Goal: Information Seeking & Learning: Compare options

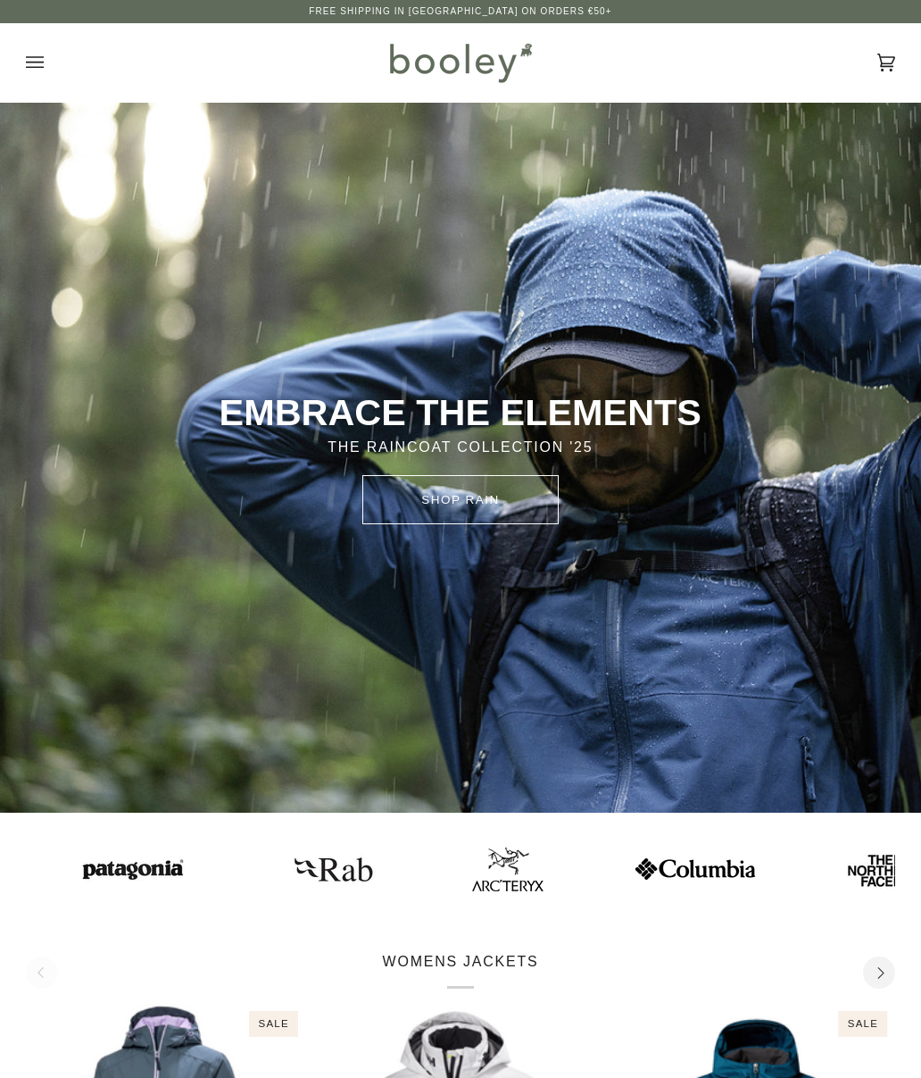
click at [40, 62] on icon "Open menu" at bounding box center [35, 62] width 18 height 12
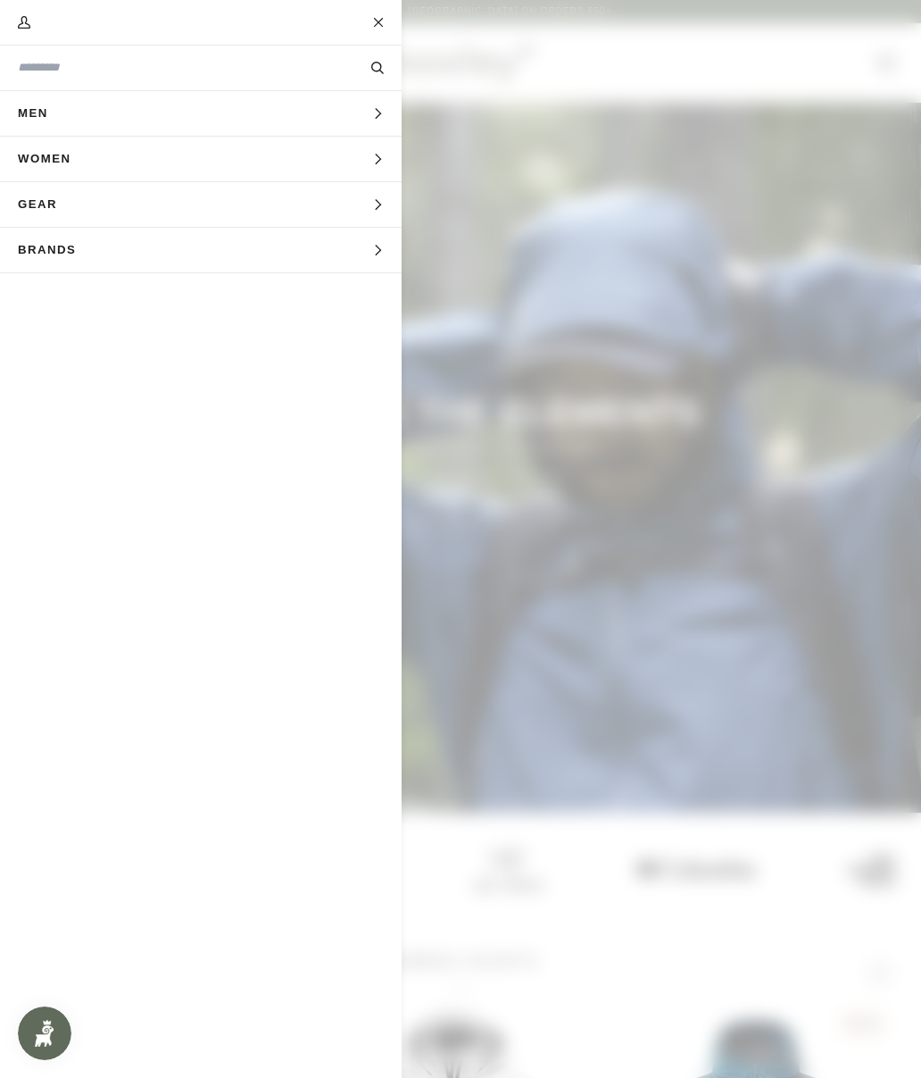
click at [103, 215] on button "Gear Expand menu" at bounding box center [201, 205] width 402 height 46
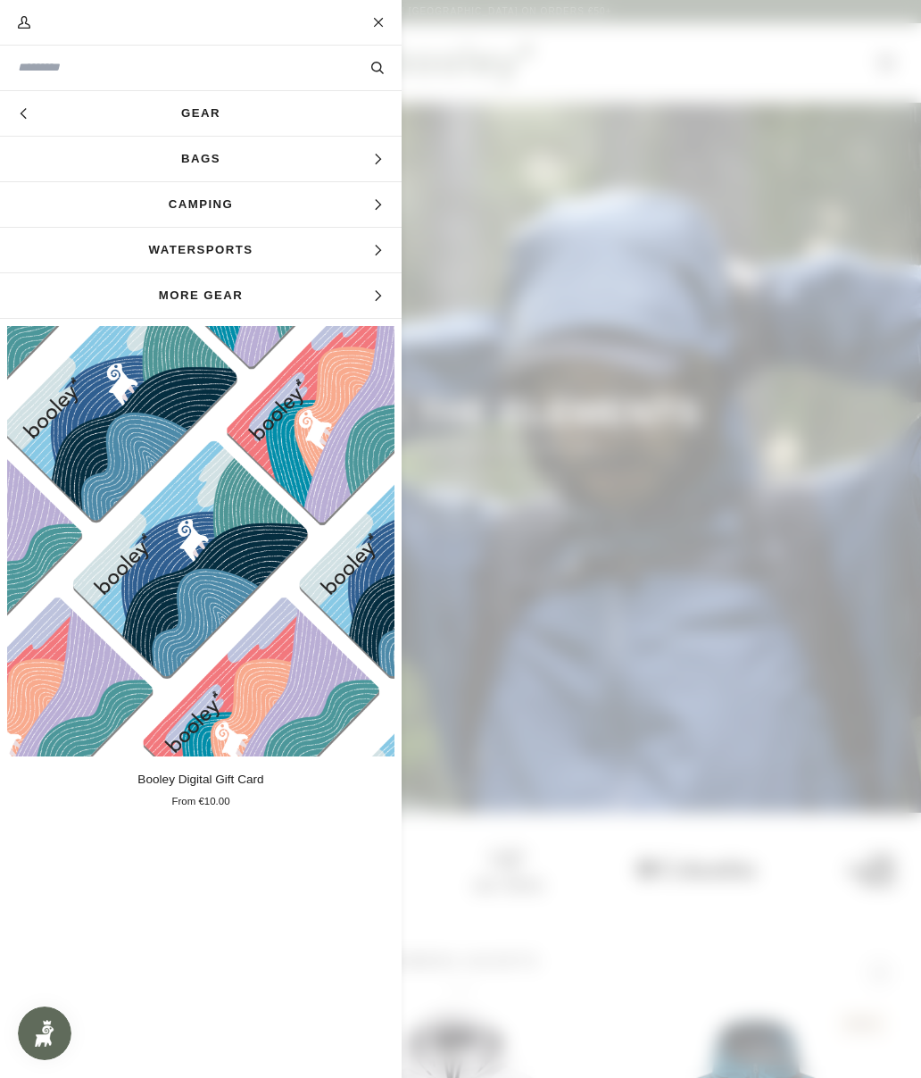
click at [34, 115] on button "Hide menu" at bounding box center [22, 113] width 45 height 45
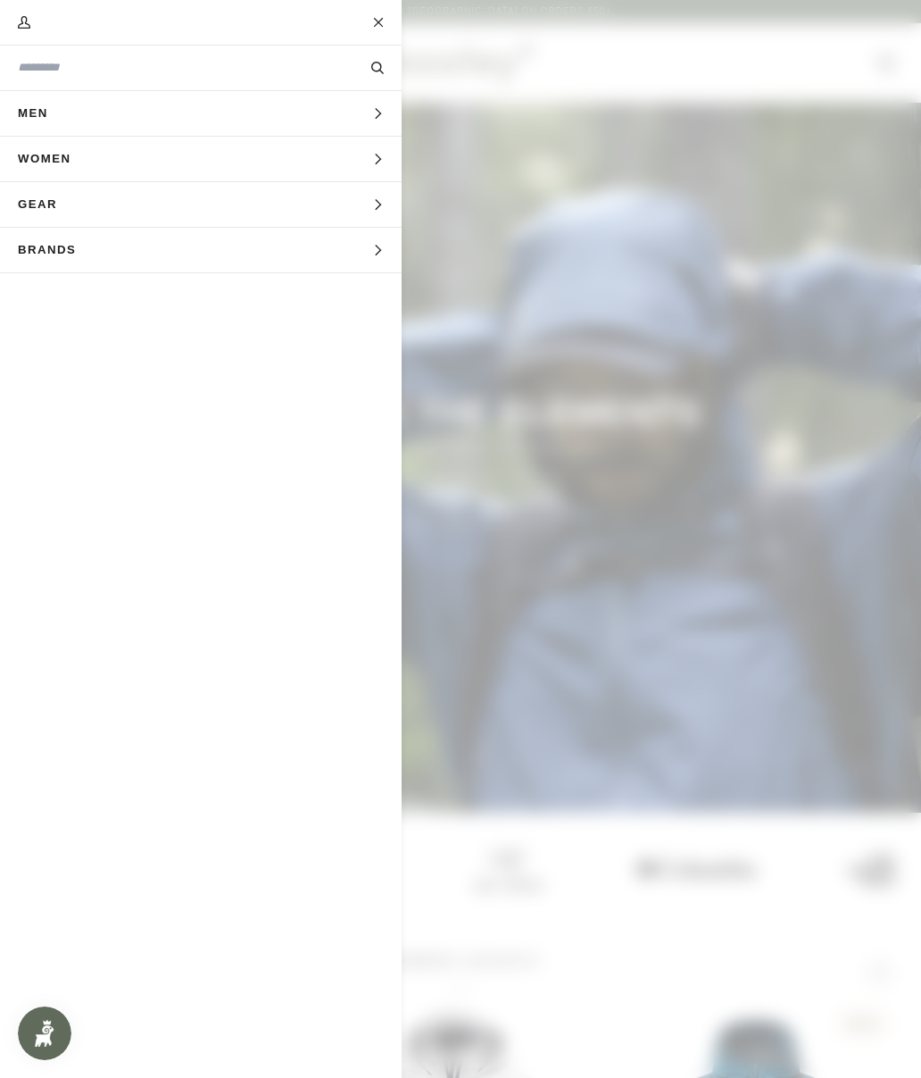
click at [56, 119] on span "Men" at bounding box center [39, 113] width 79 height 45
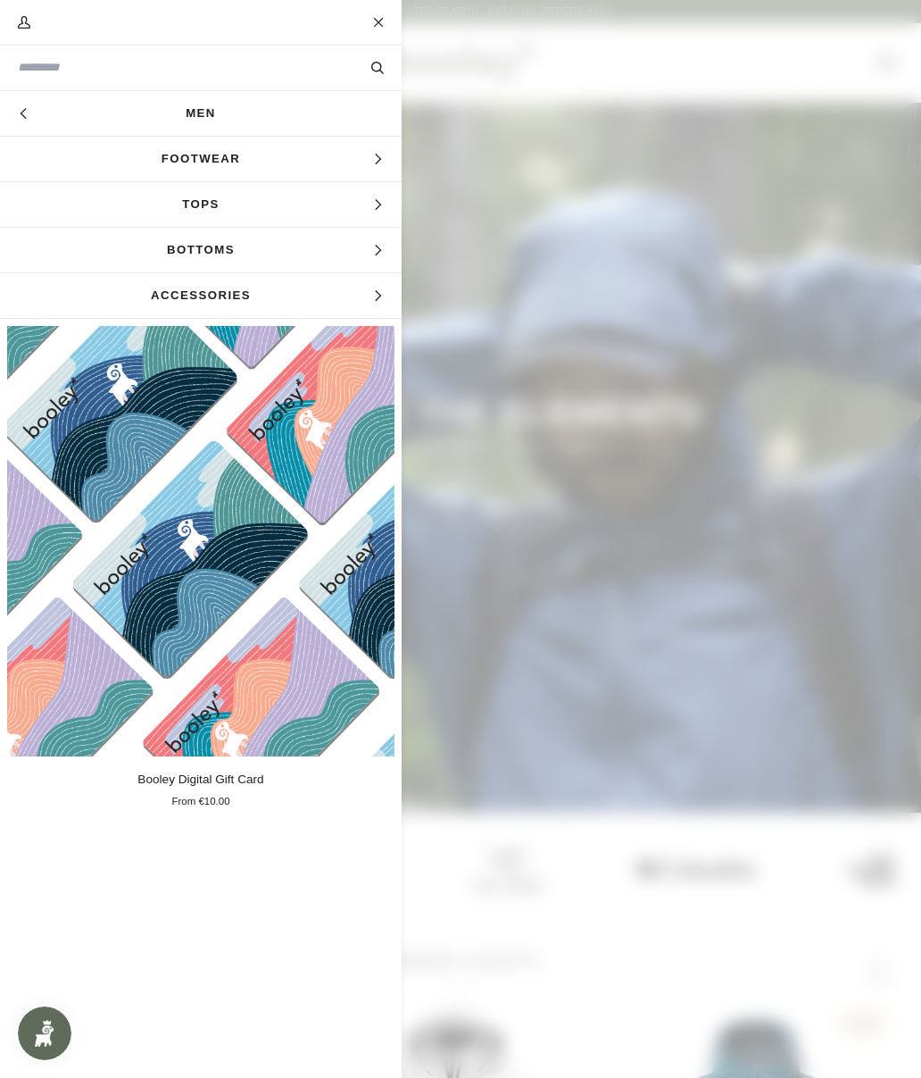
click at [106, 158] on span "Footwear" at bounding box center [201, 159] width 402 height 45
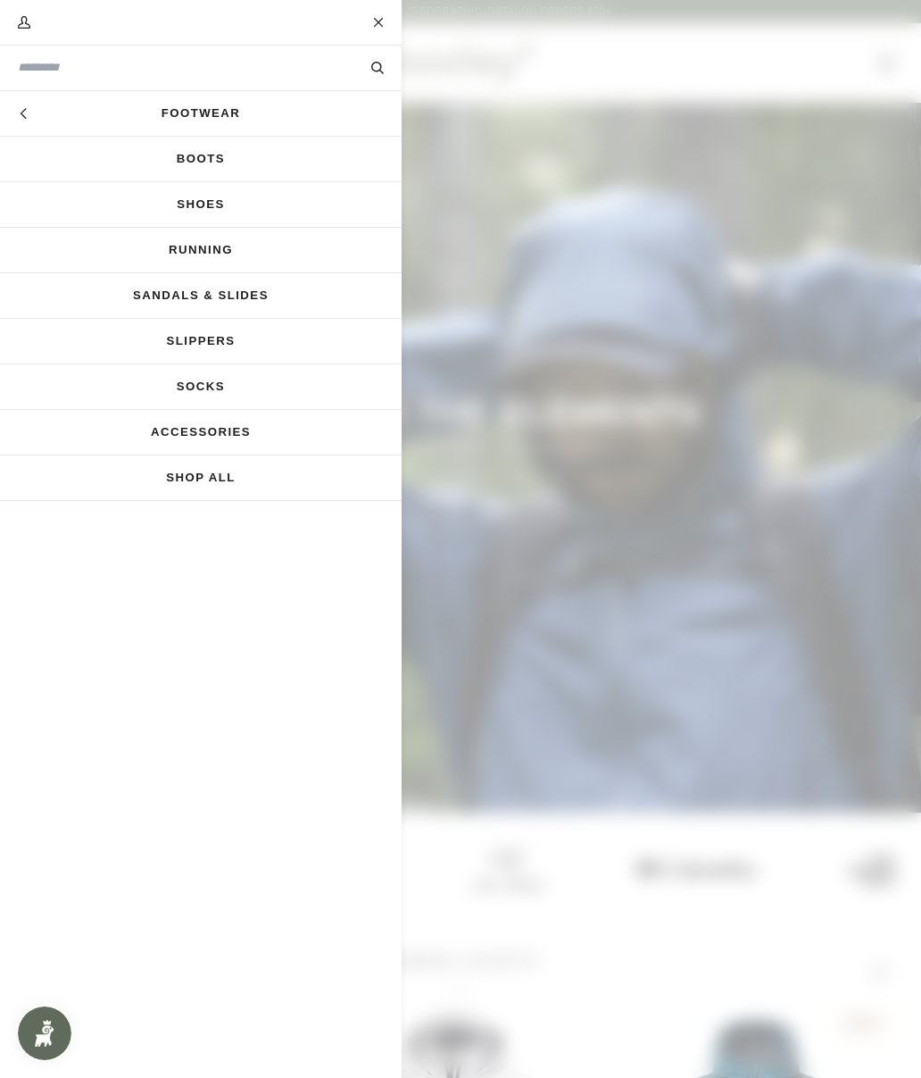
click at [138, 341] on link "Slippers" at bounding box center [201, 341] width 402 height 45
click at [155, 296] on link "Sandals & Slides" at bounding box center [201, 295] width 402 height 45
click at [170, 205] on link "Shoes" at bounding box center [201, 204] width 402 height 45
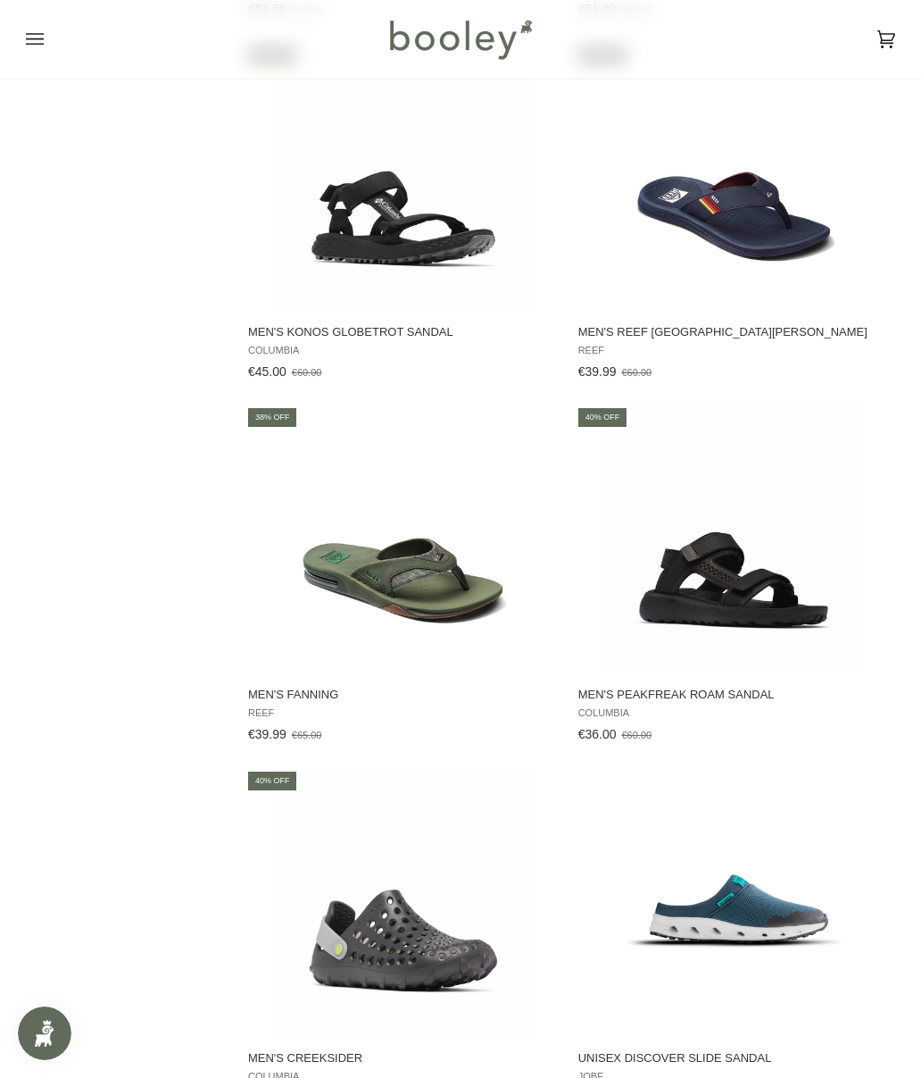
scroll to position [1671, 0]
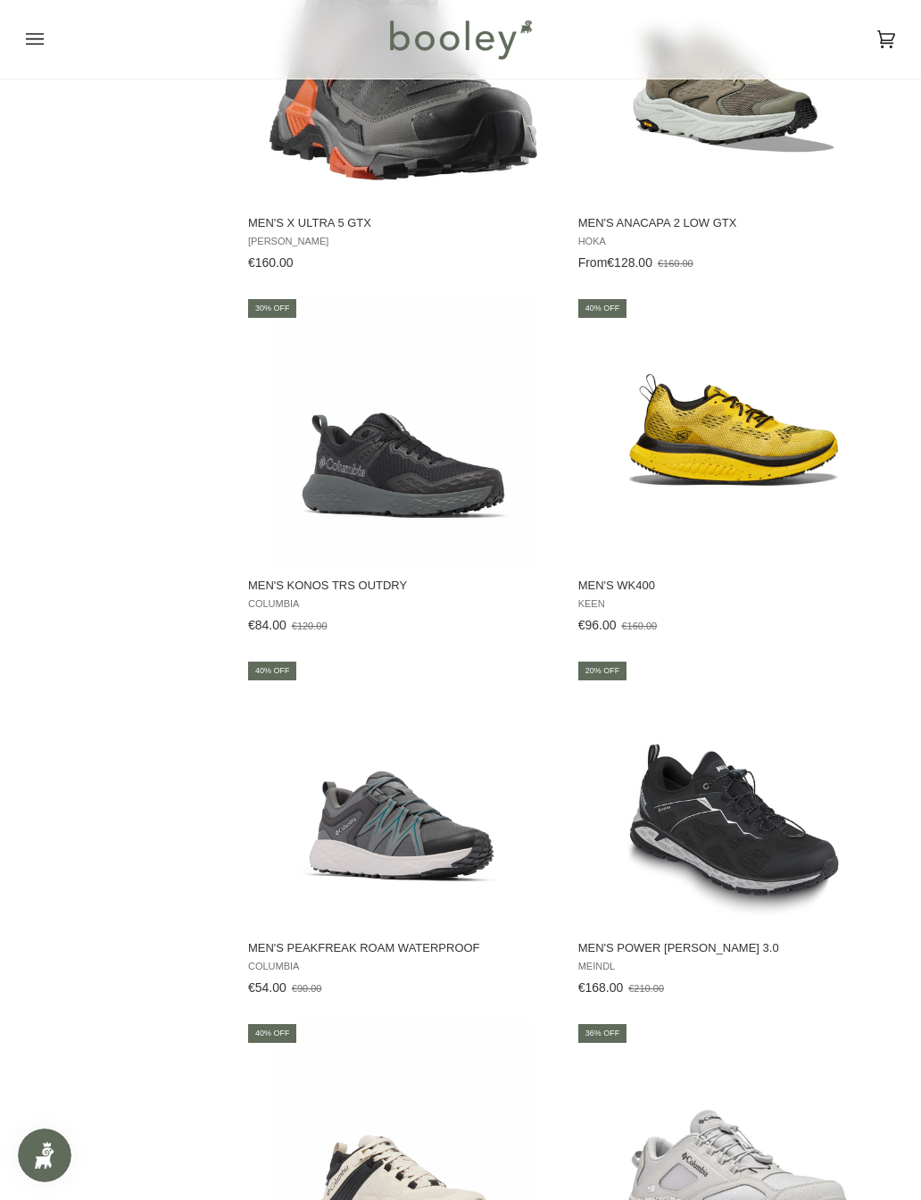
scroll to position [2531, 0]
click at [773, 453] on img "Men's WK400" at bounding box center [734, 430] width 268 height 268
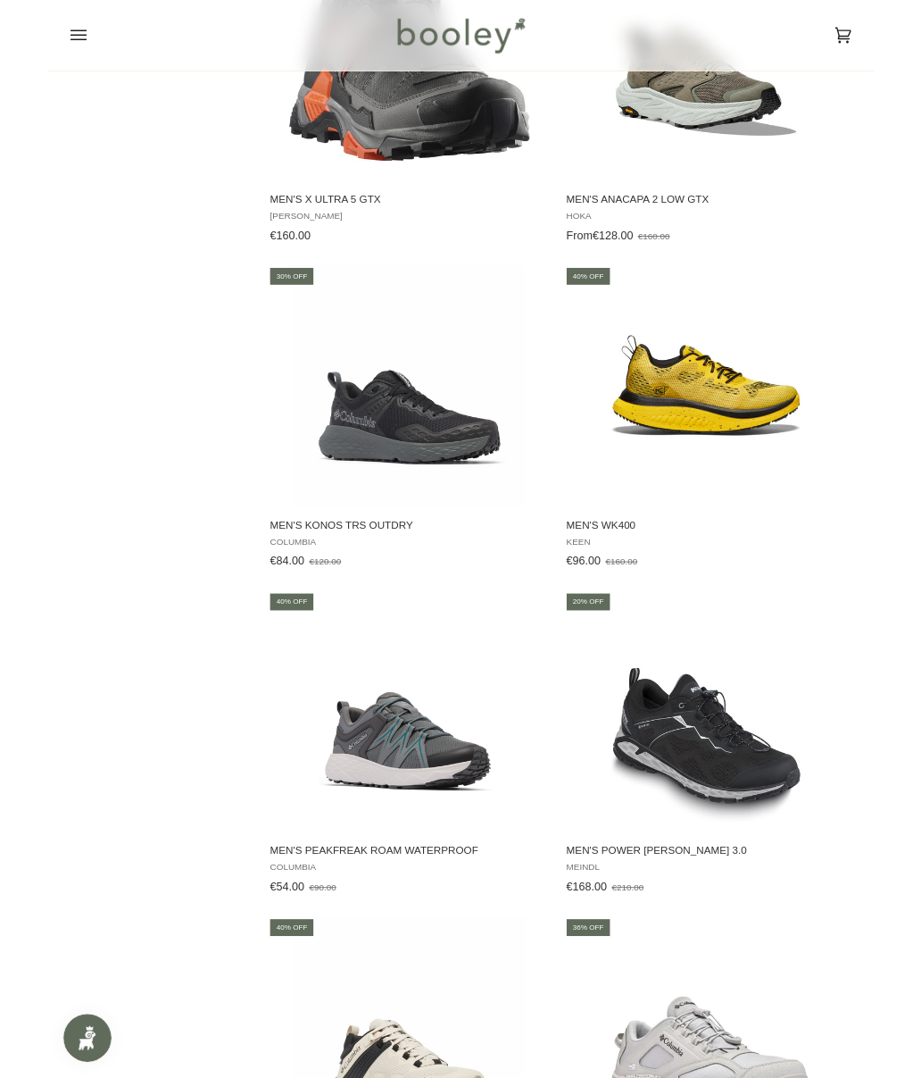
scroll to position [2581, 0]
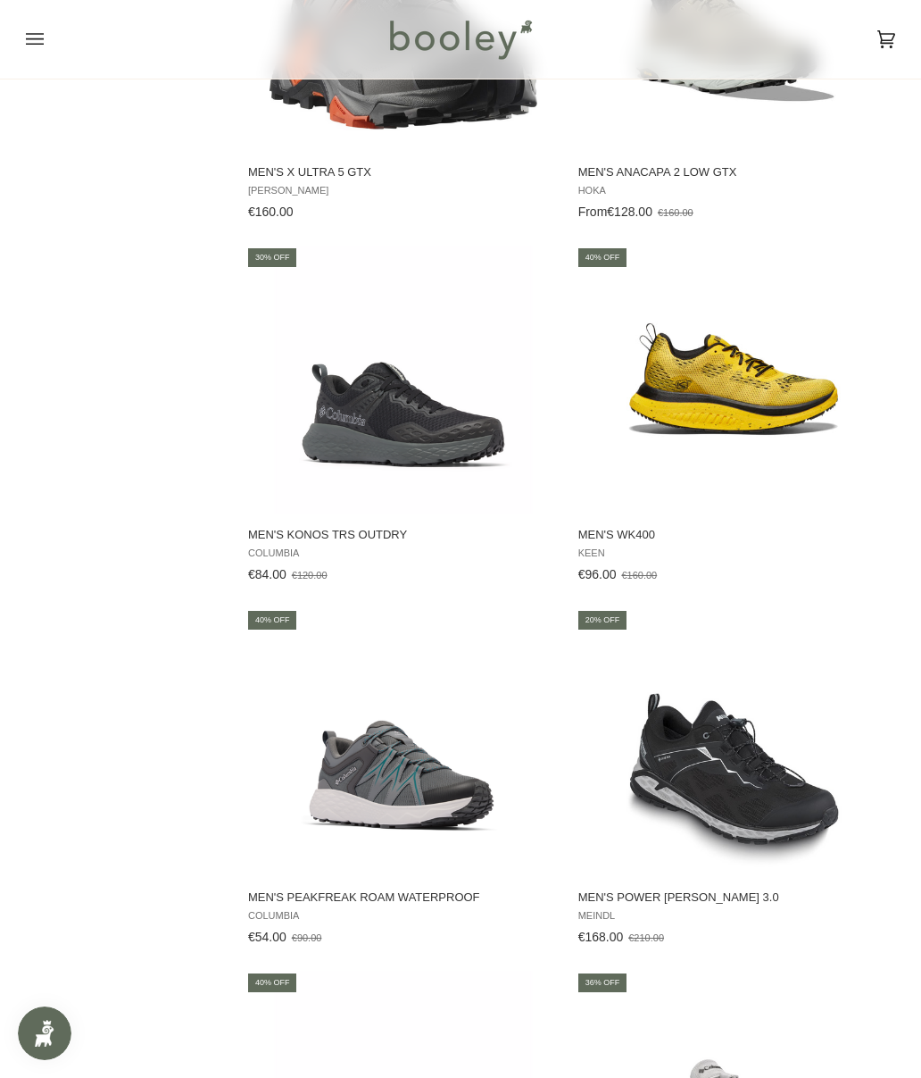
click at [347, 787] on img "Men's Peakfreak Roam Waterproof" at bounding box center [404, 742] width 268 height 268
click at [373, 418] on img "Men's Konos TRS OutDry" at bounding box center [404, 380] width 268 height 268
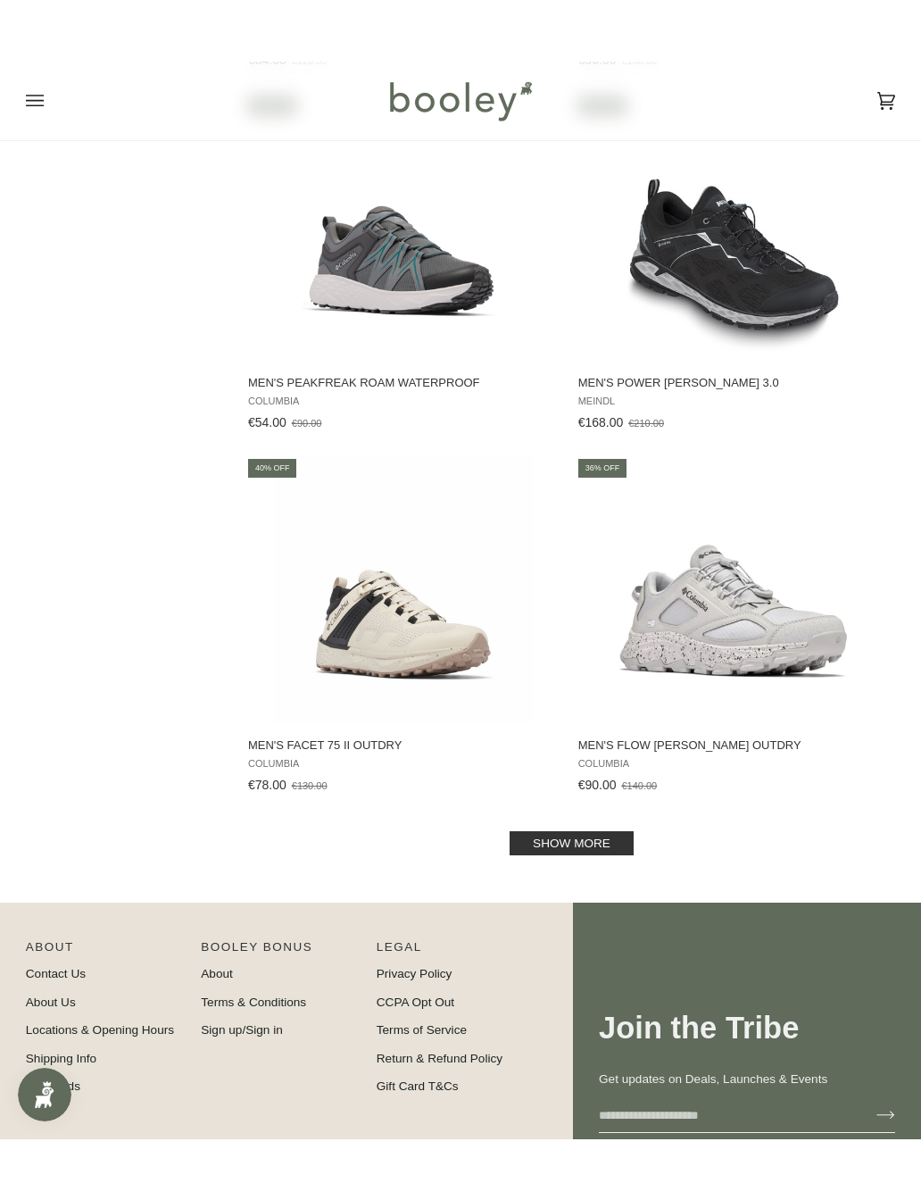
scroll to position [3171, 0]
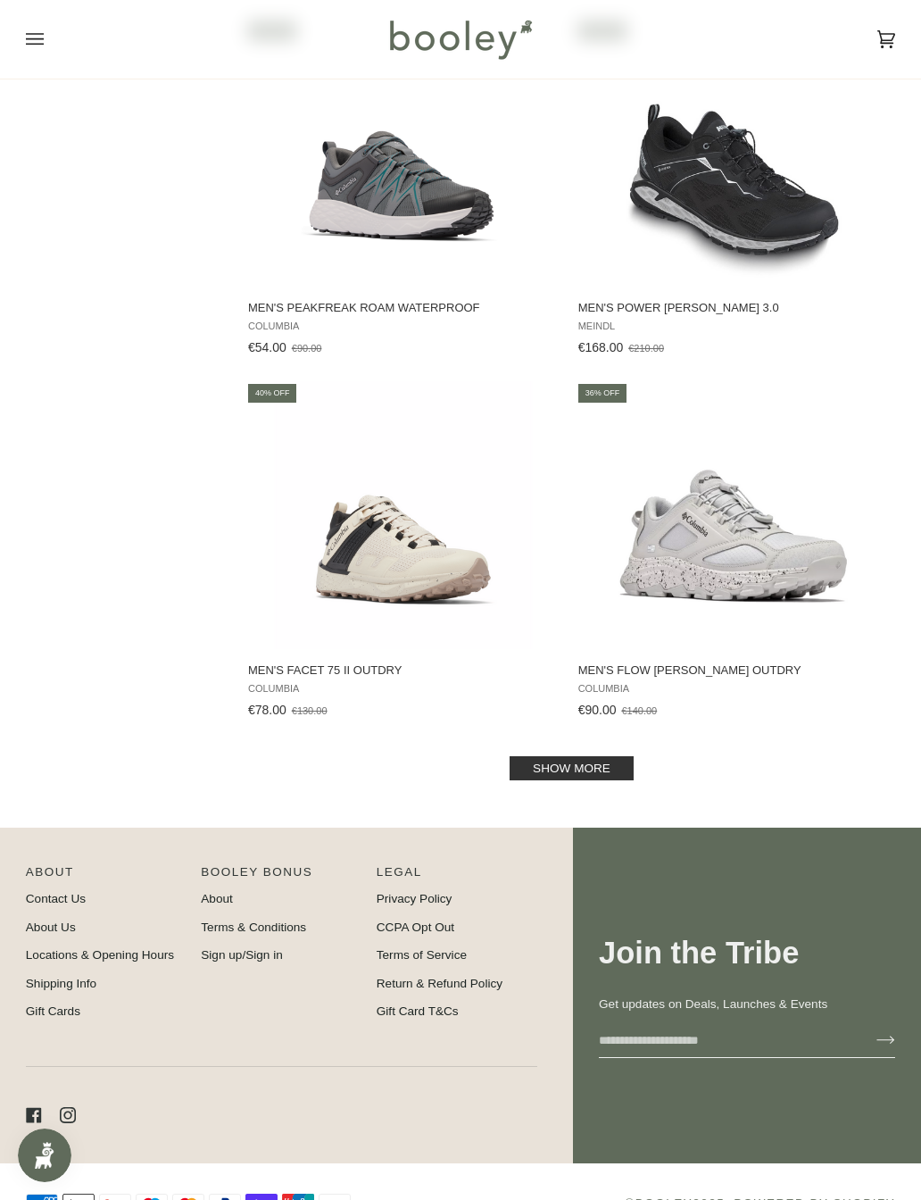
click at [556, 777] on link "Show more" at bounding box center [572, 768] width 124 height 24
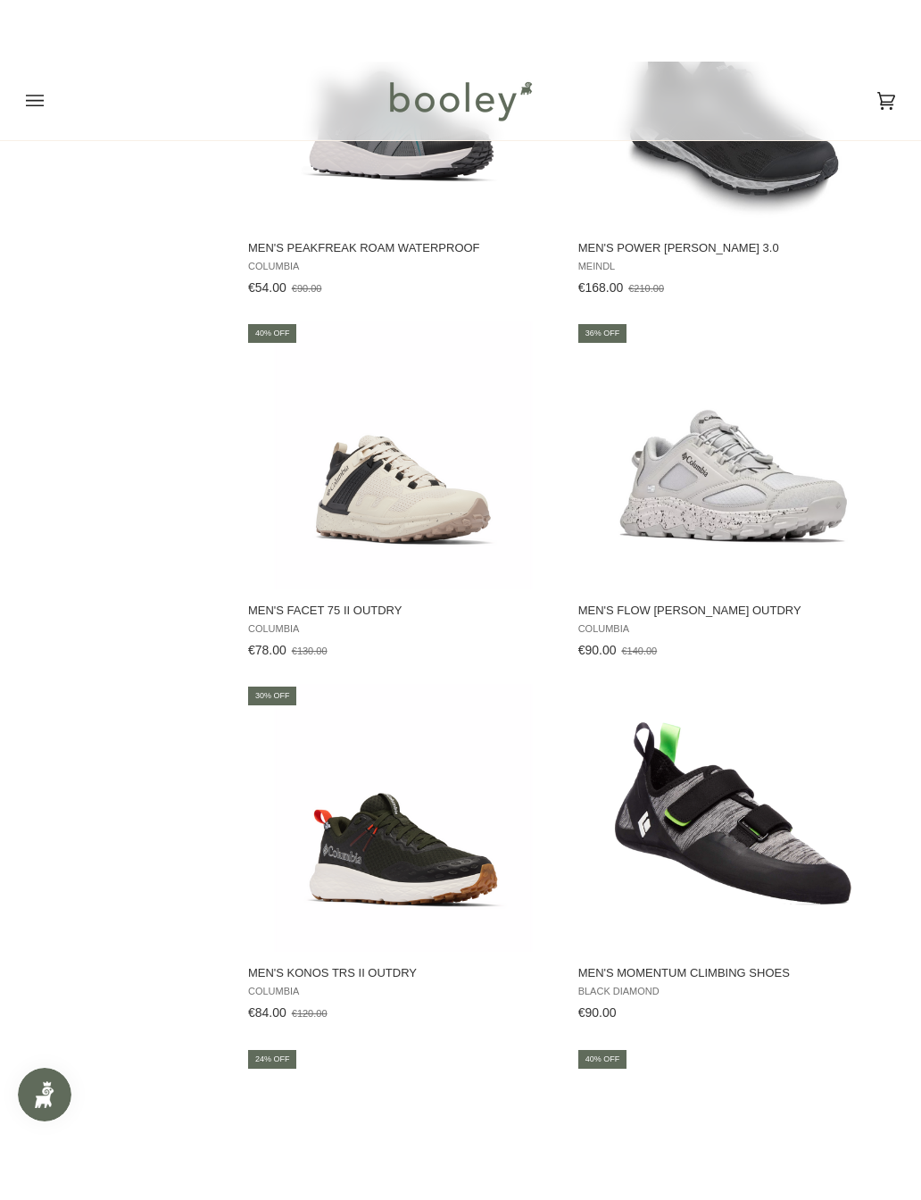
scroll to position [3310, 0]
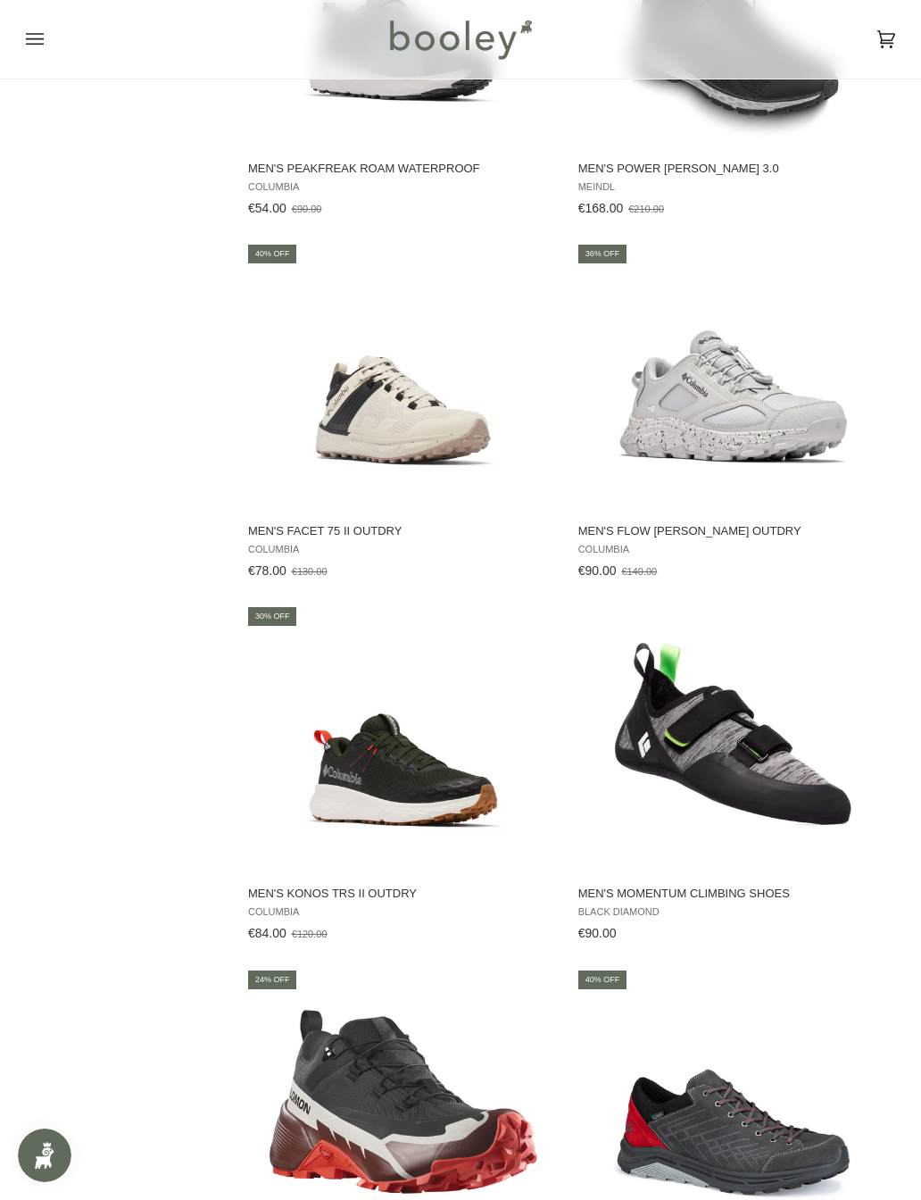
click at [326, 760] on img "Men's Konos TRS II OutDry" at bounding box center [404, 738] width 268 height 268
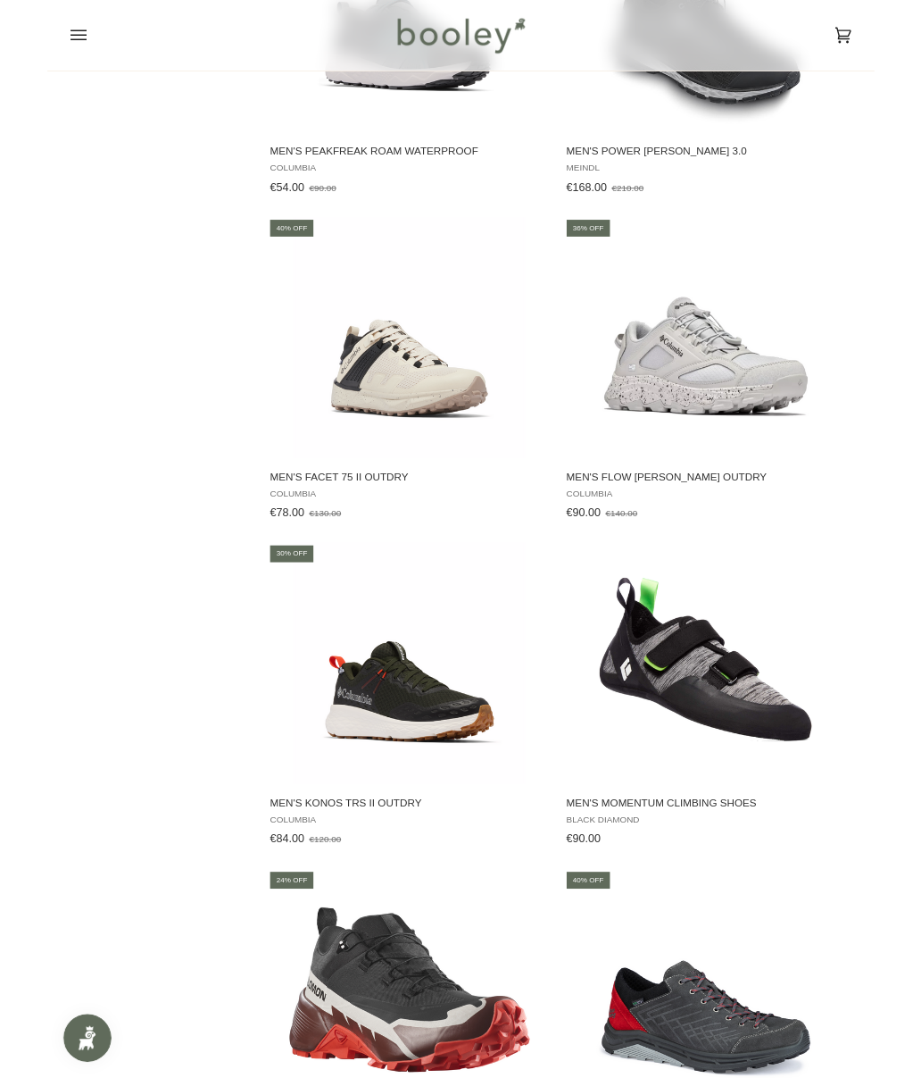
scroll to position [3360, 0]
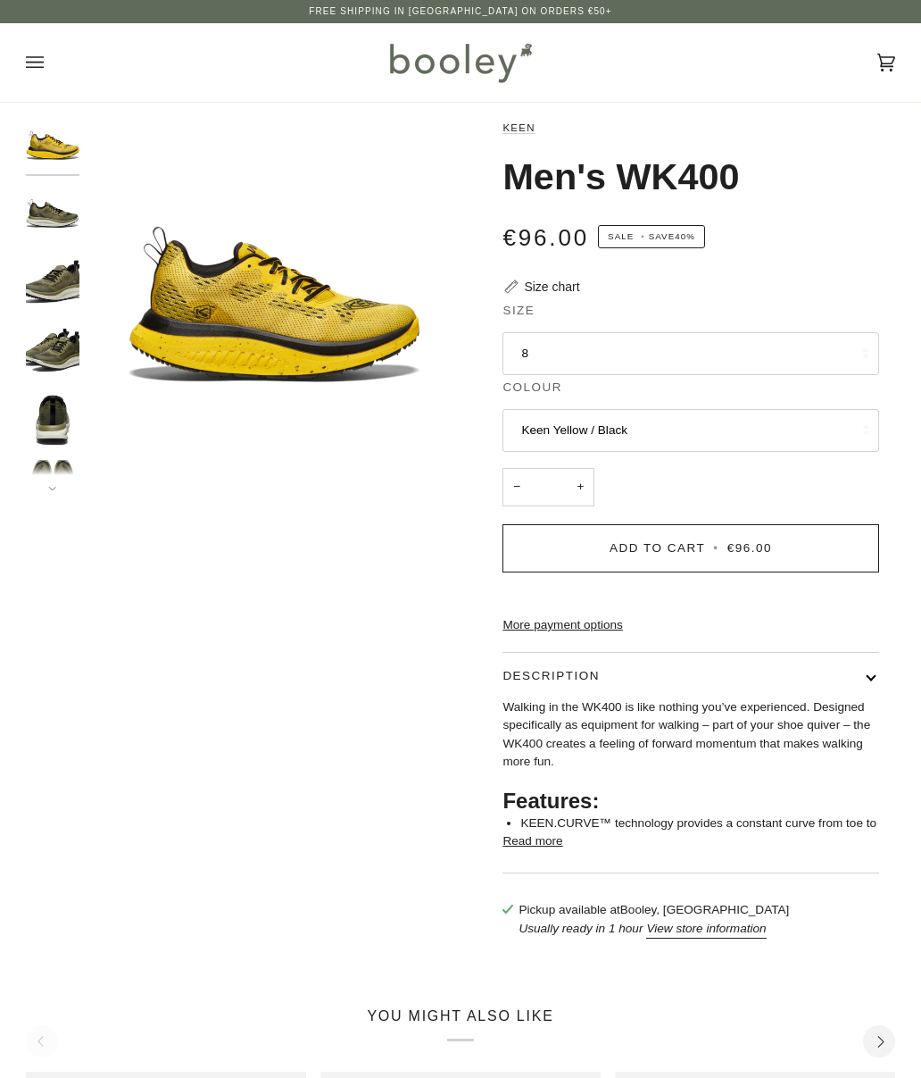
click at [814, 351] on button "8" at bounding box center [691, 353] width 376 height 43
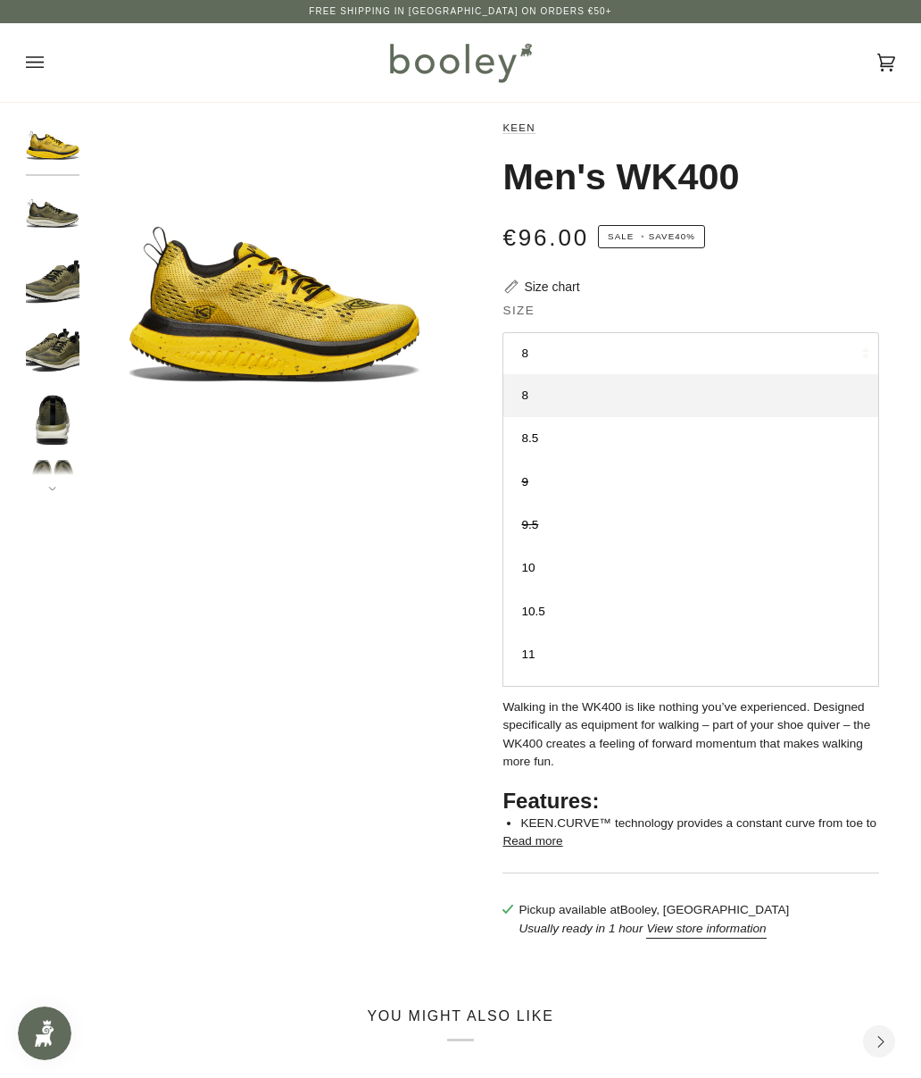
click at [691, 559] on link "10" at bounding box center [691, 567] width 374 height 43
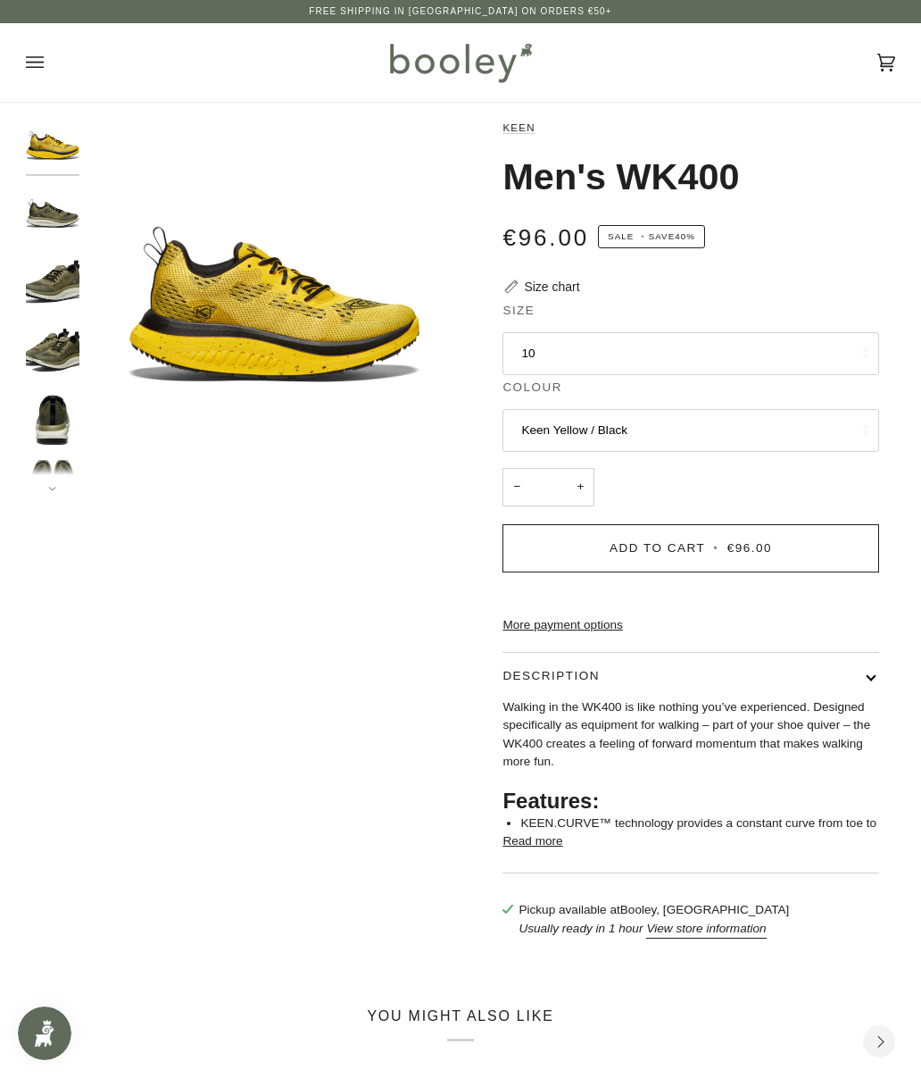
click at [45, 344] on img "Keen Men's WK400 Keen Martini Olive / Black - Booley Galway" at bounding box center [53, 350] width 54 height 54
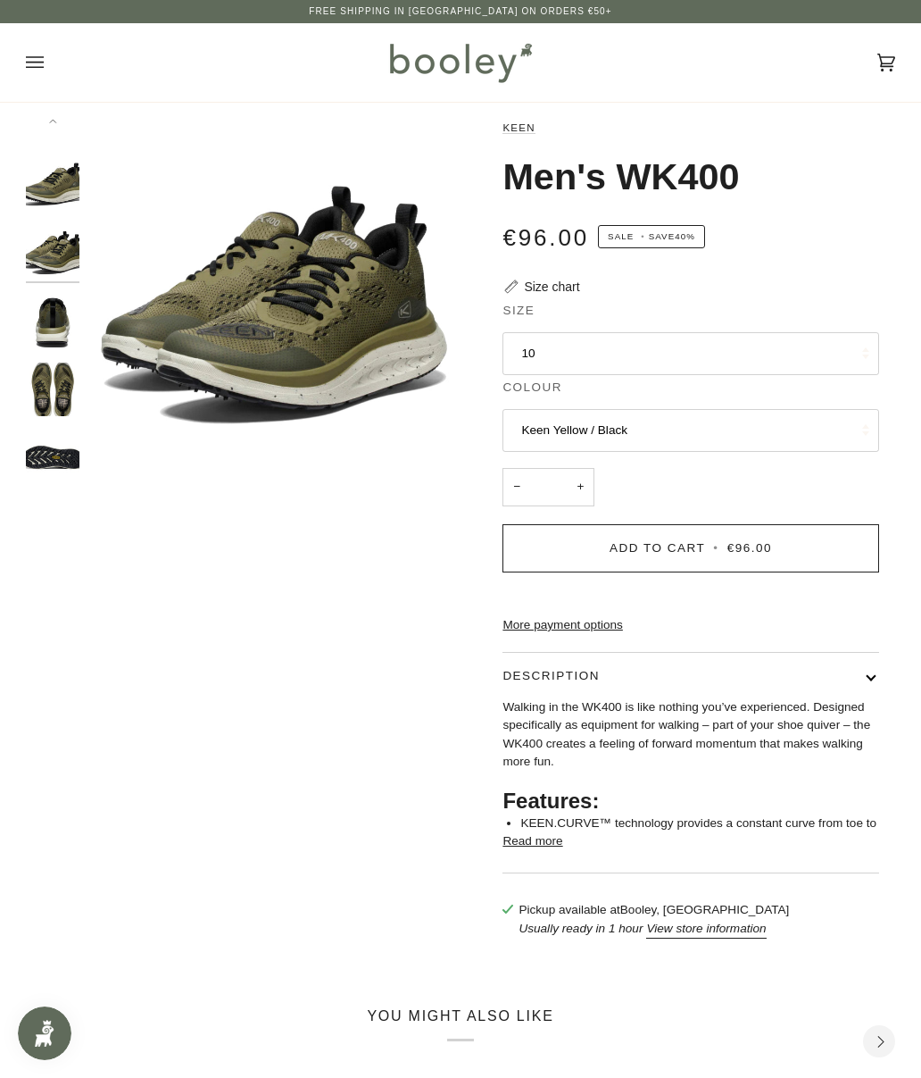
scroll to position [96, 0]
click at [54, 458] on img "Keen Men's WK400 Keen Martini Olive / Black - Booley Galway" at bounding box center [53, 458] width 54 height 54
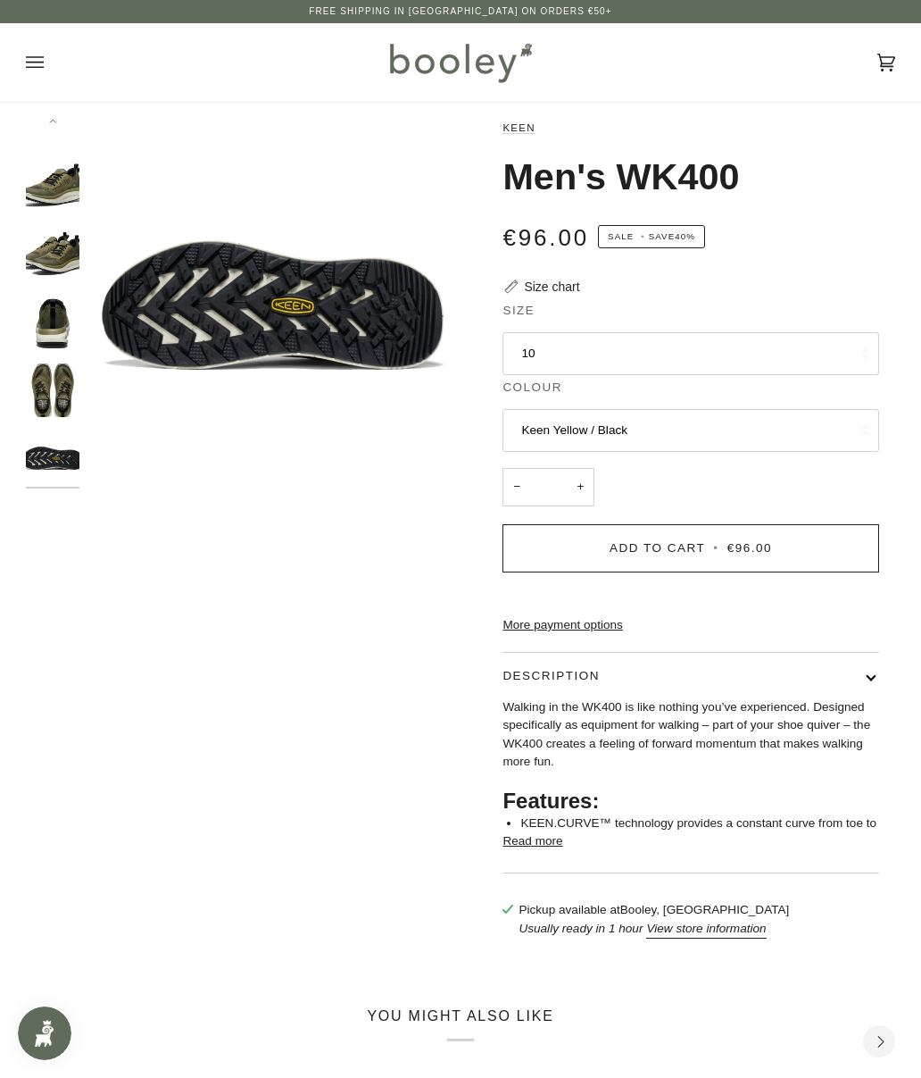
click at [837, 416] on button "Keen Yellow / Black" at bounding box center [691, 430] width 376 height 43
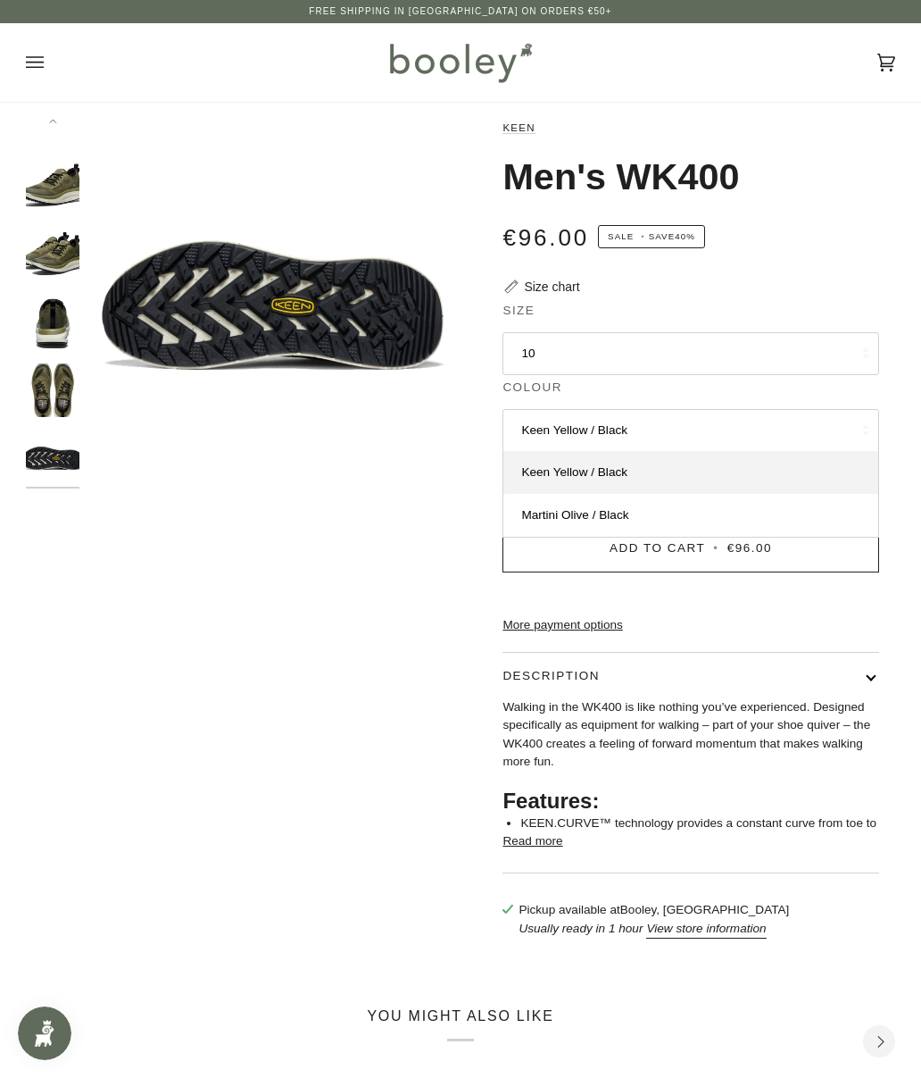
click at [814, 412] on button "Keen Yellow / Black" at bounding box center [691, 430] width 376 height 43
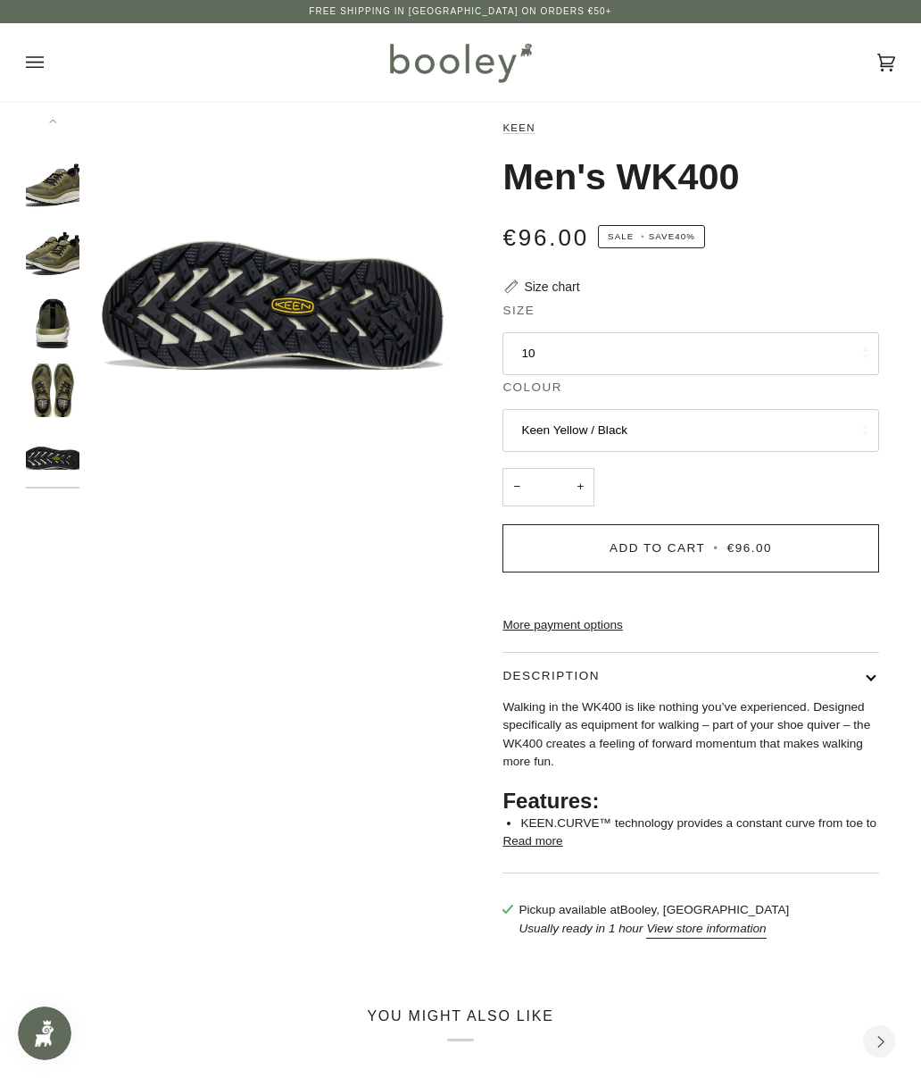
click at [824, 422] on button "Keen Yellow / Black" at bounding box center [691, 430] width 376 height 43
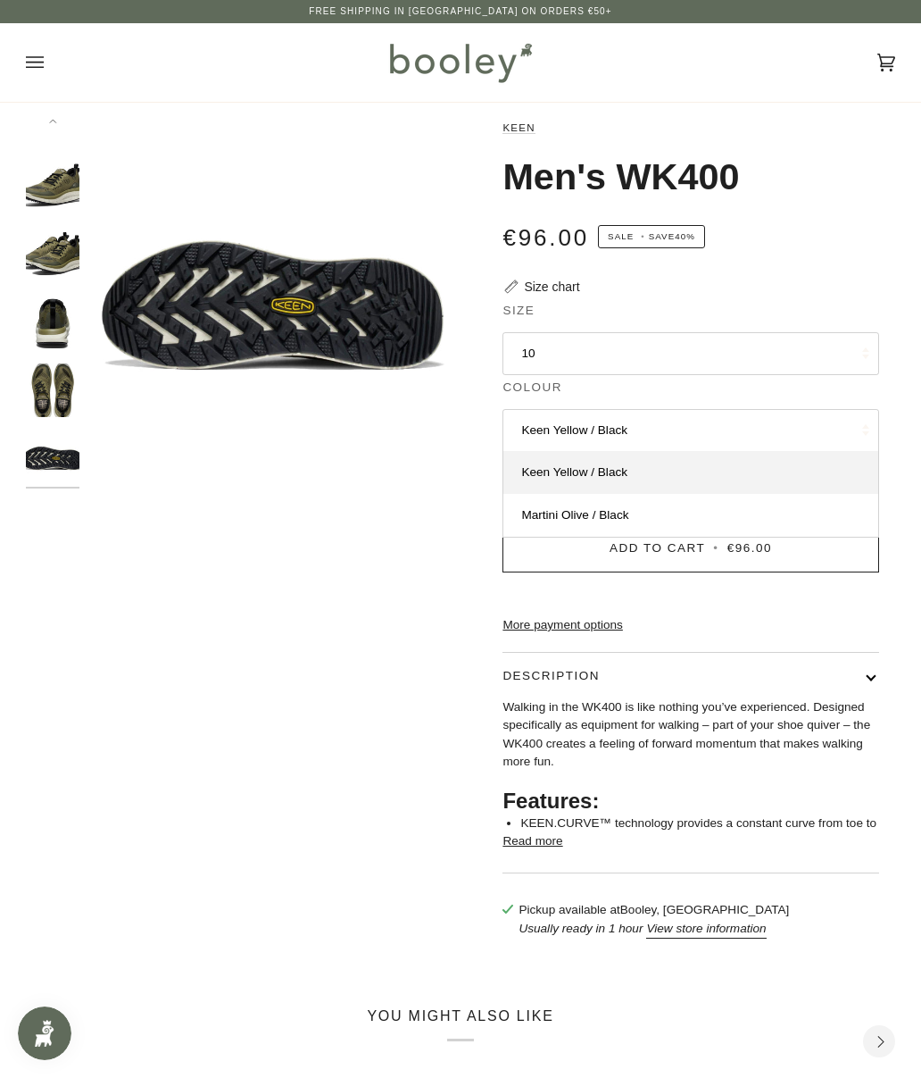
click at [800, 505] on link "Martini Olive / Black" at bounding box center [691, 515] width 374 height 43
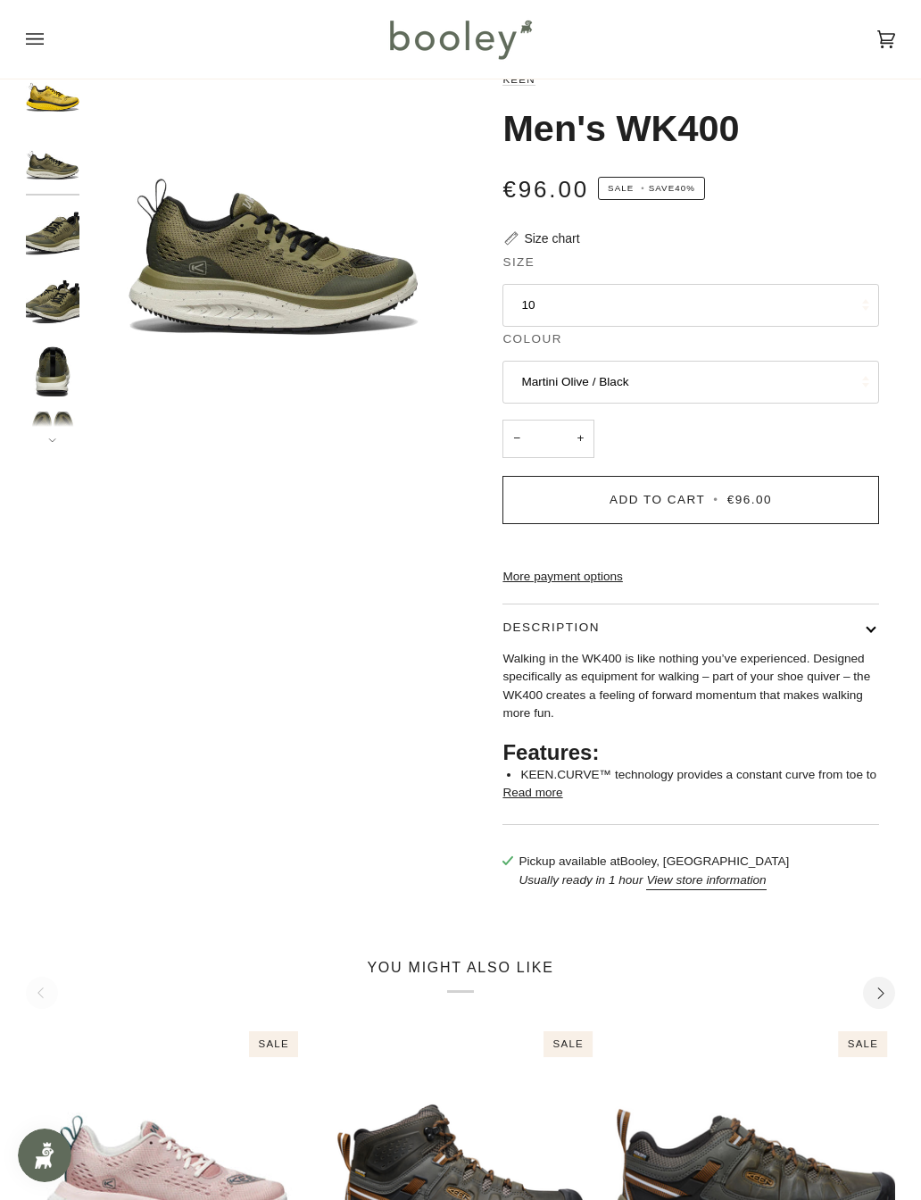
scroll to position [65, 0]
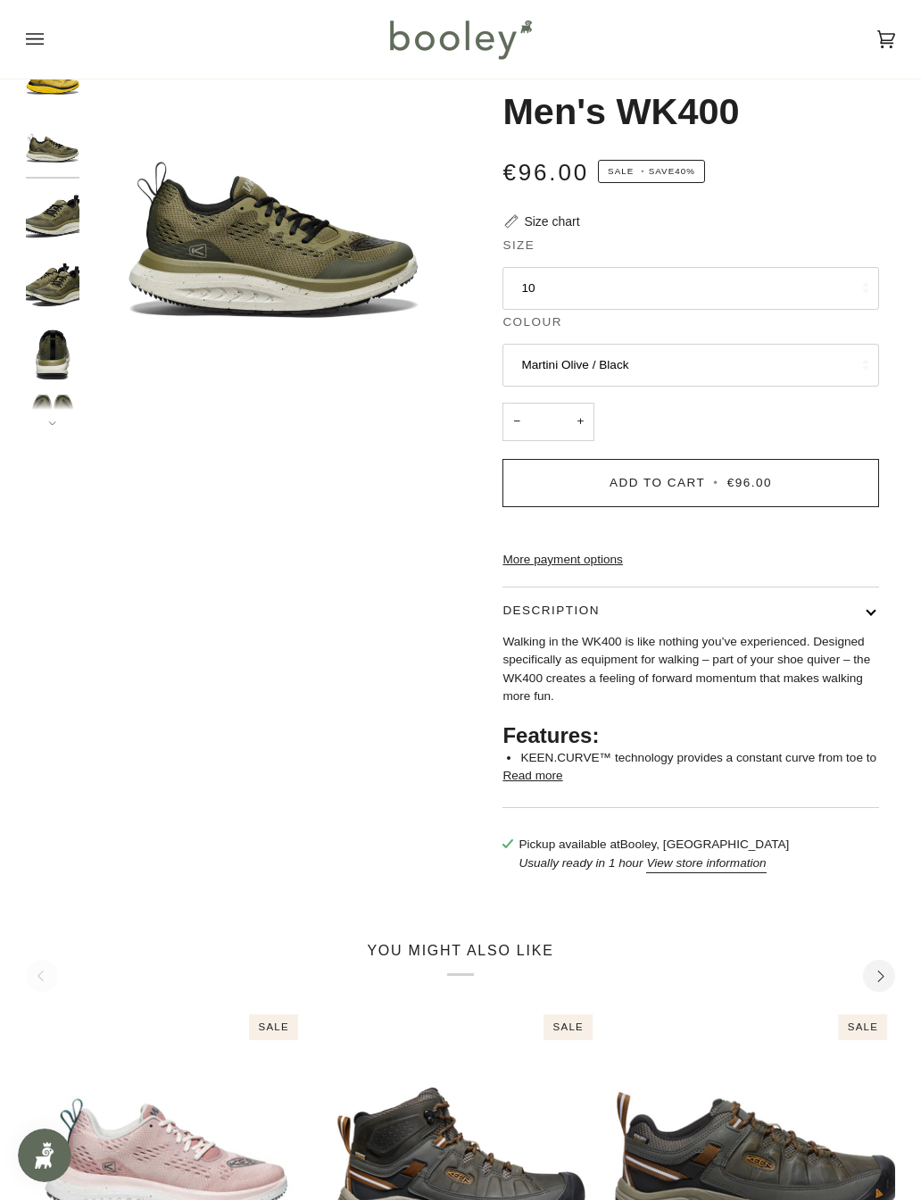
click at [528, 785] on button "Read more" at bounding box center [533, 776] width 60 height 18
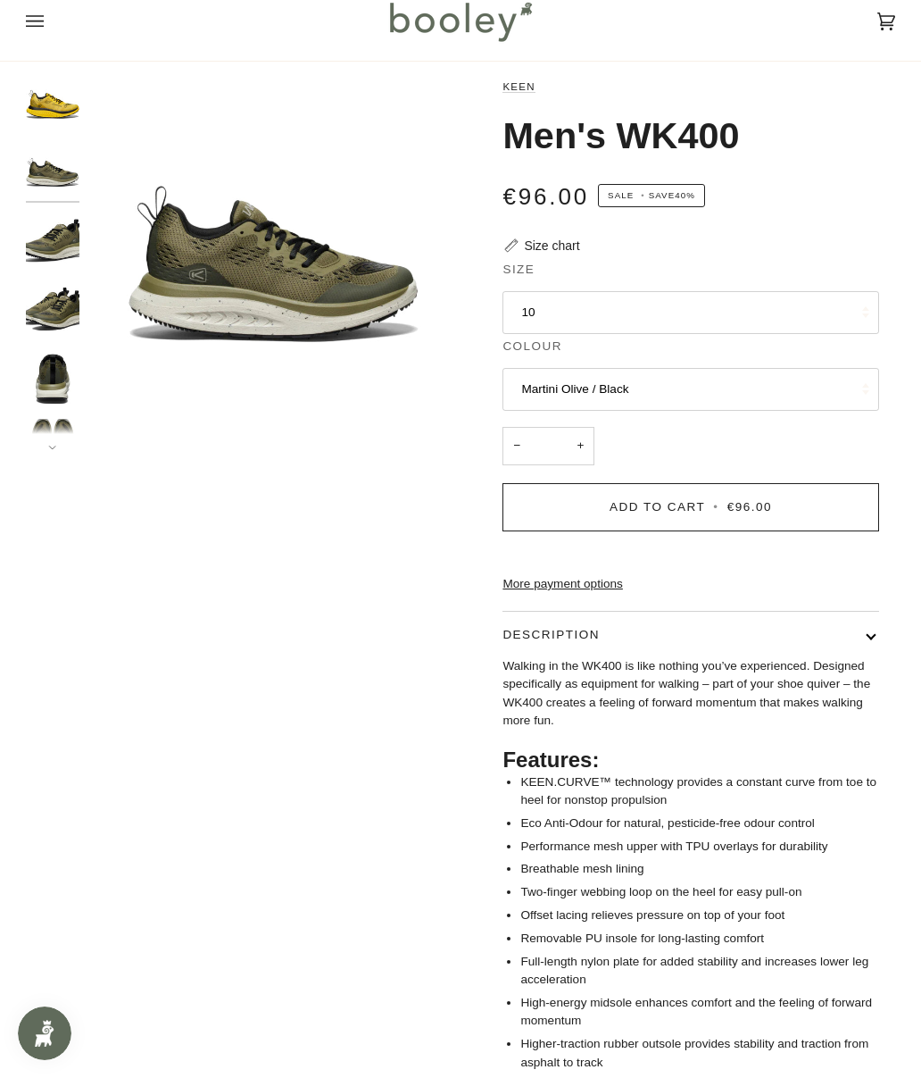
scroll to position [0, 0]
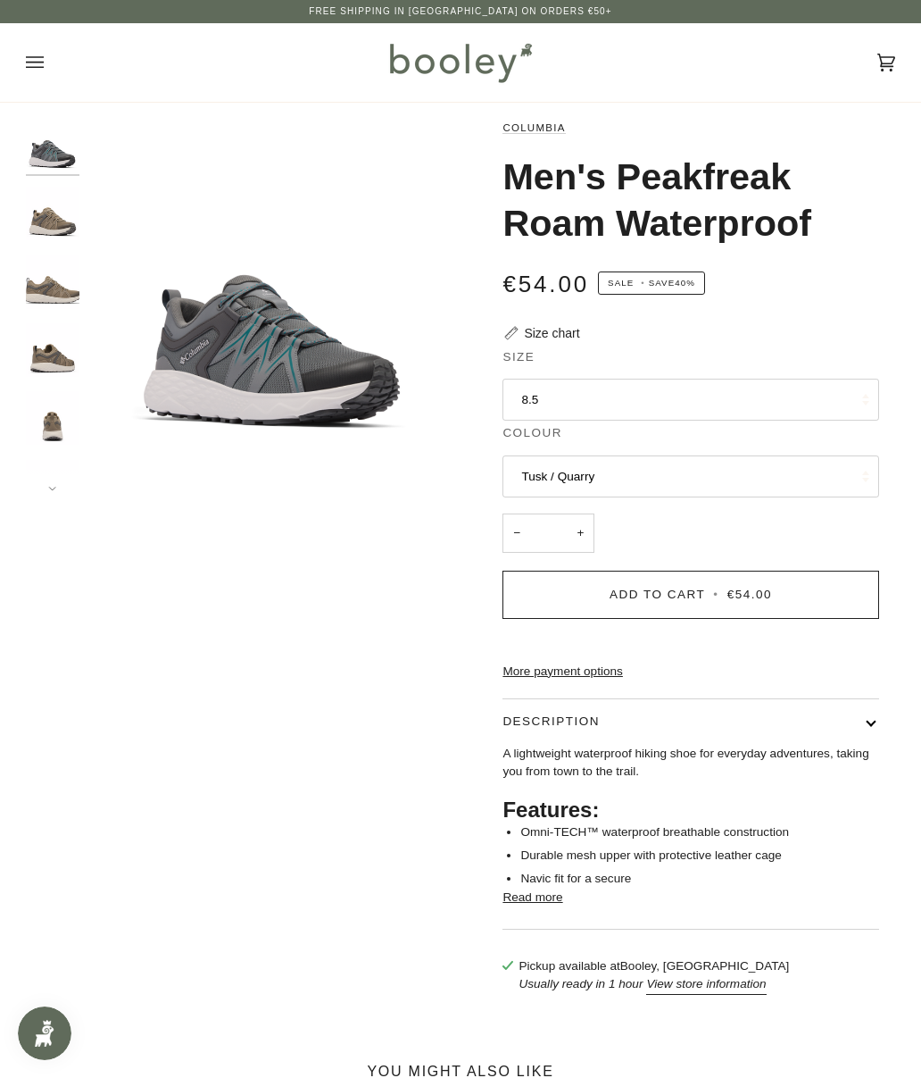
click at [853, 410] on button "8.5" at bounding box center [691, 400] width 376 height 43
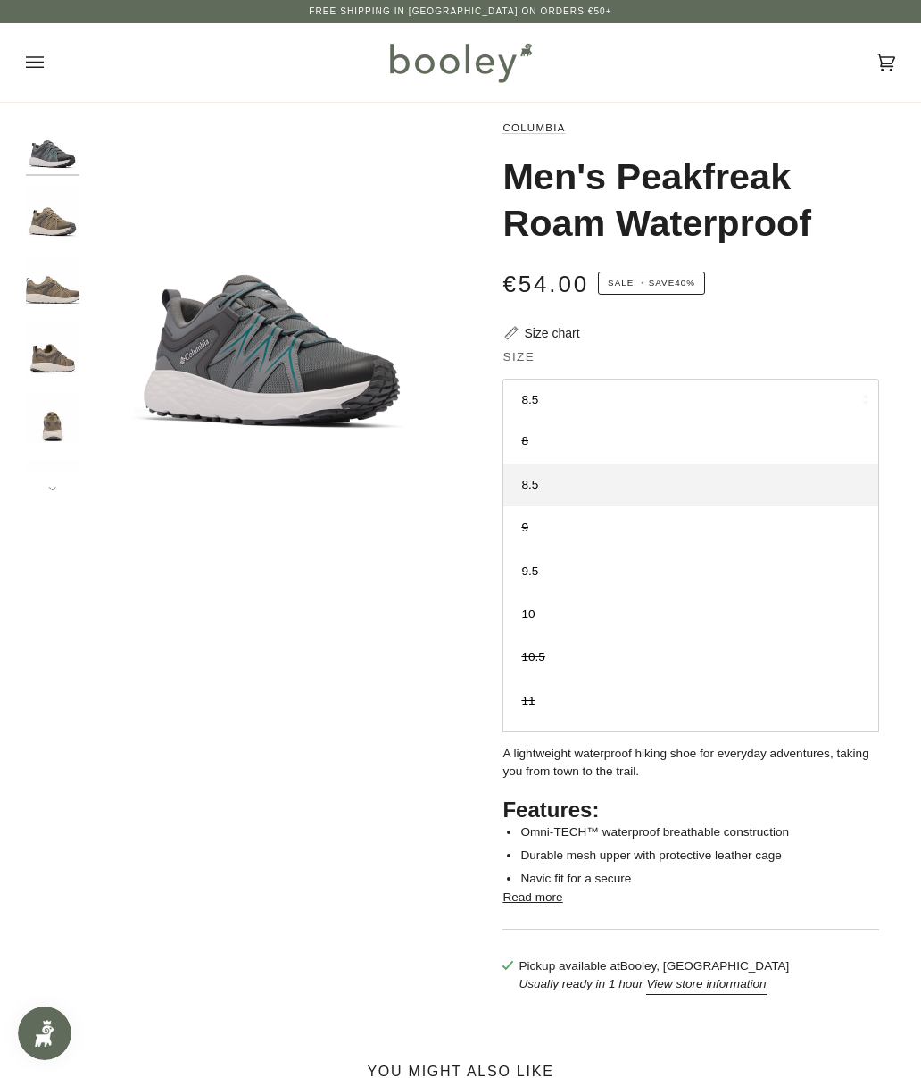
click at [102, 619] on div "Zoom" at bounding box center [461, 565] width 870 height 893
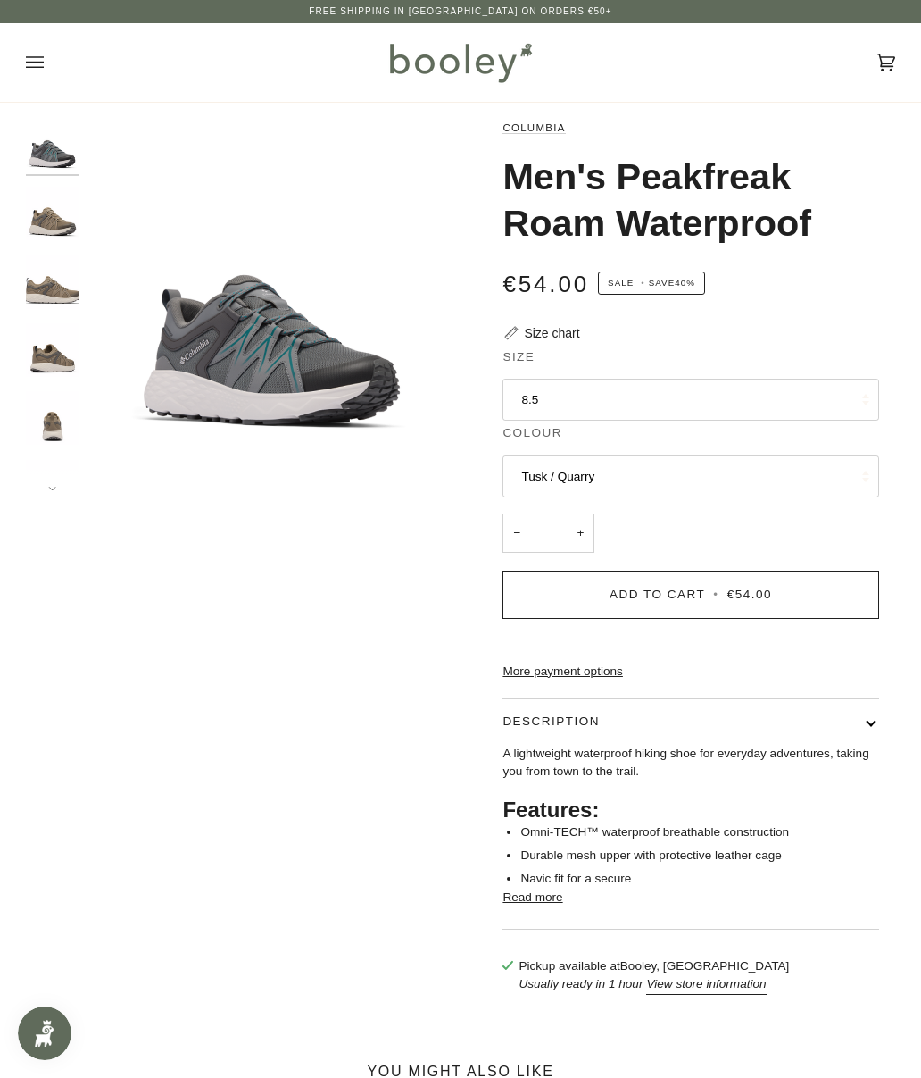
click at [533, 471] on button "Tusk / Quarry" at bounding box center [691, 476] width 376 height 43
click at [546, 556] on span "Tusk / Quarry" at bounding box center [557, 560] width 73 height 13
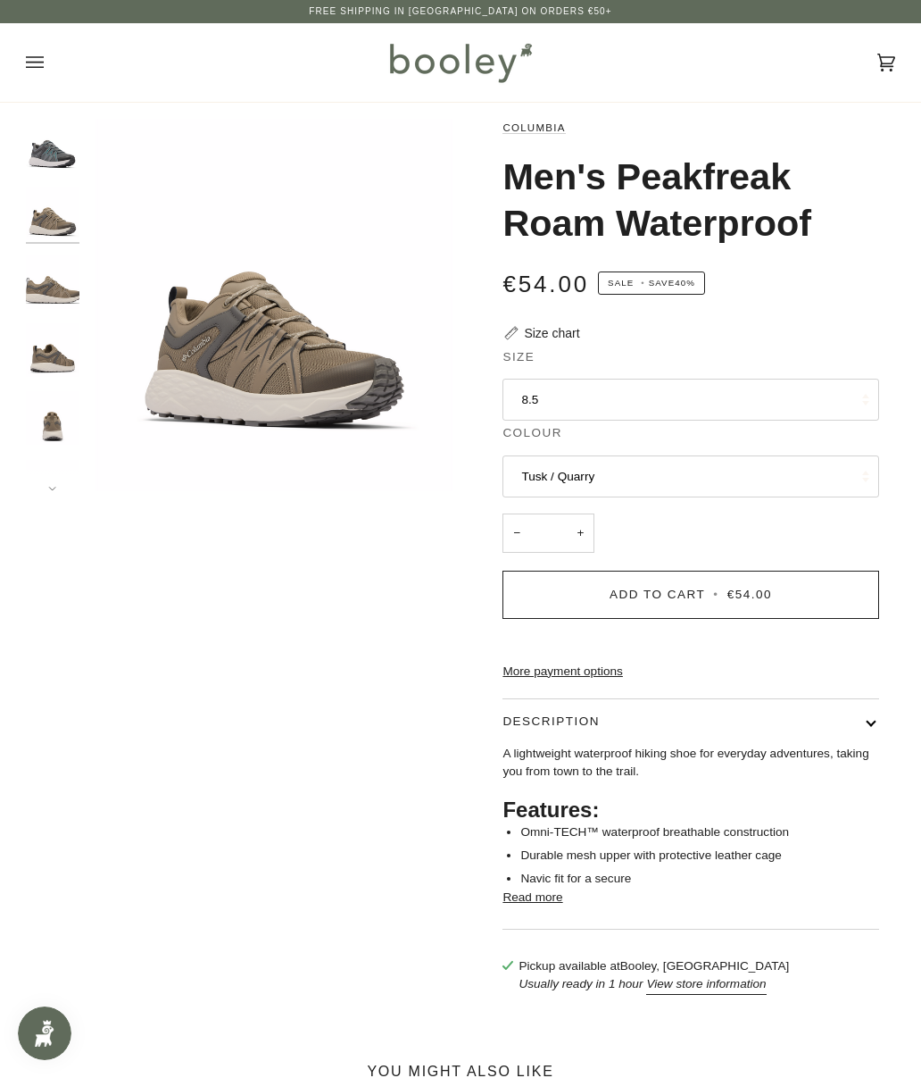
click at [520, 388] on button "8.5" at bounding box center [691, 400] width 376 height 43
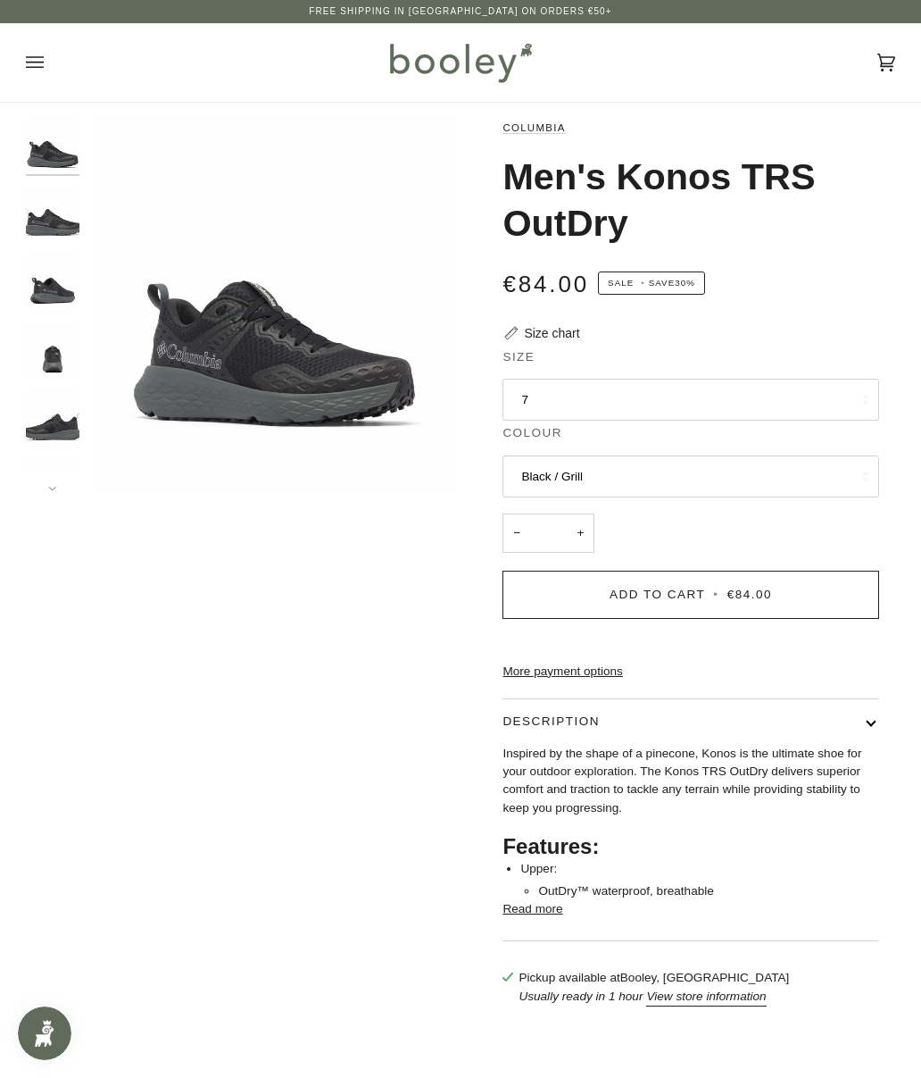
click at [529, 471] on button "Black / Grill" at bounding box center [691, 476] width 376 height 43
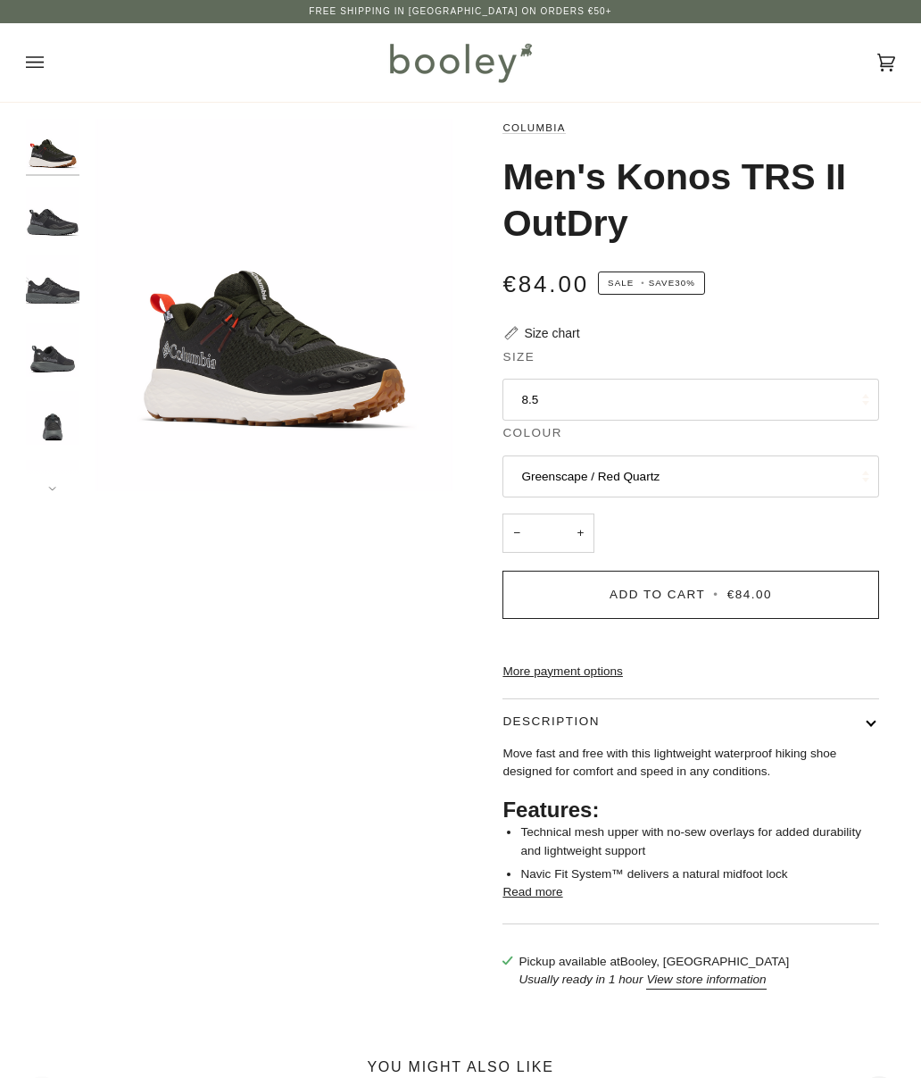
click at [554, 403] on button "8.5" at bounding box center [691, 400] width 376 height 43
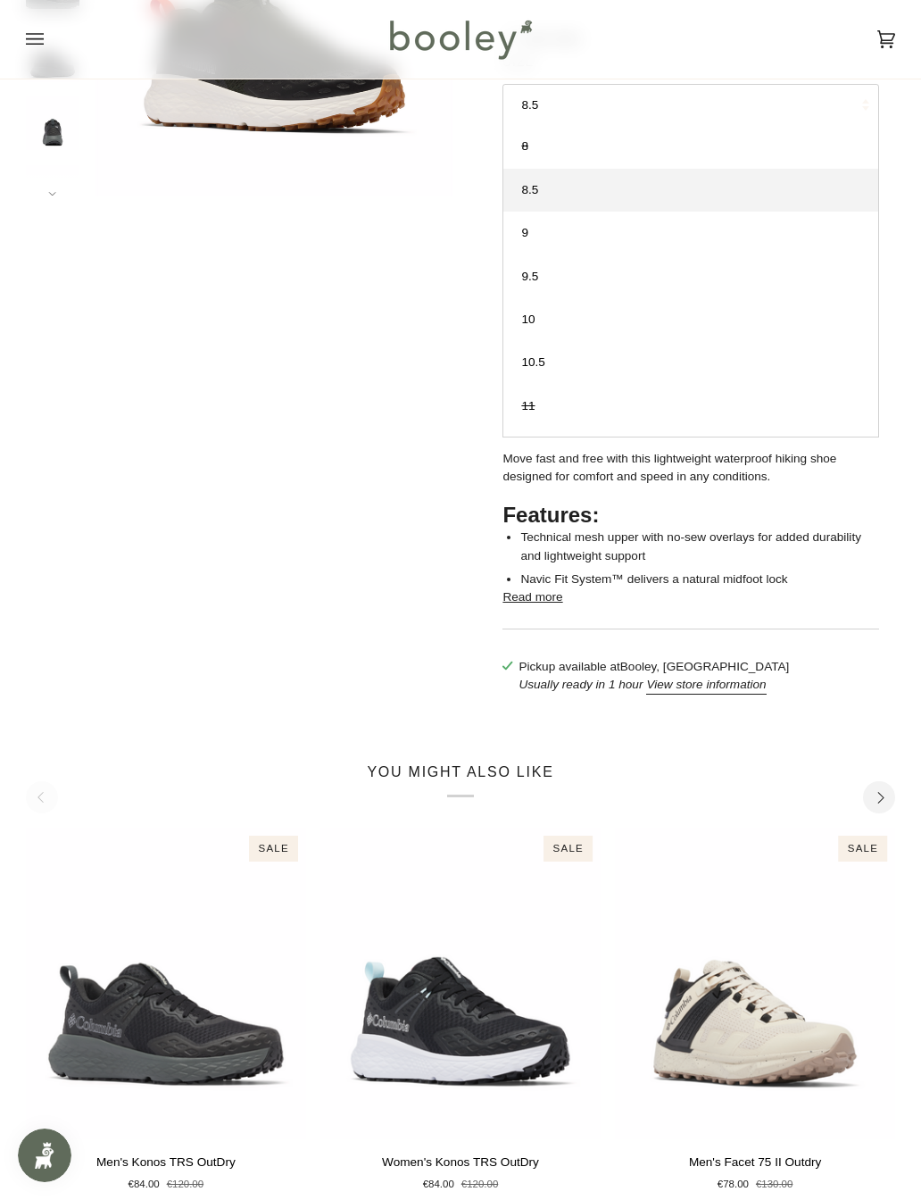
scroll to position [334, 0]
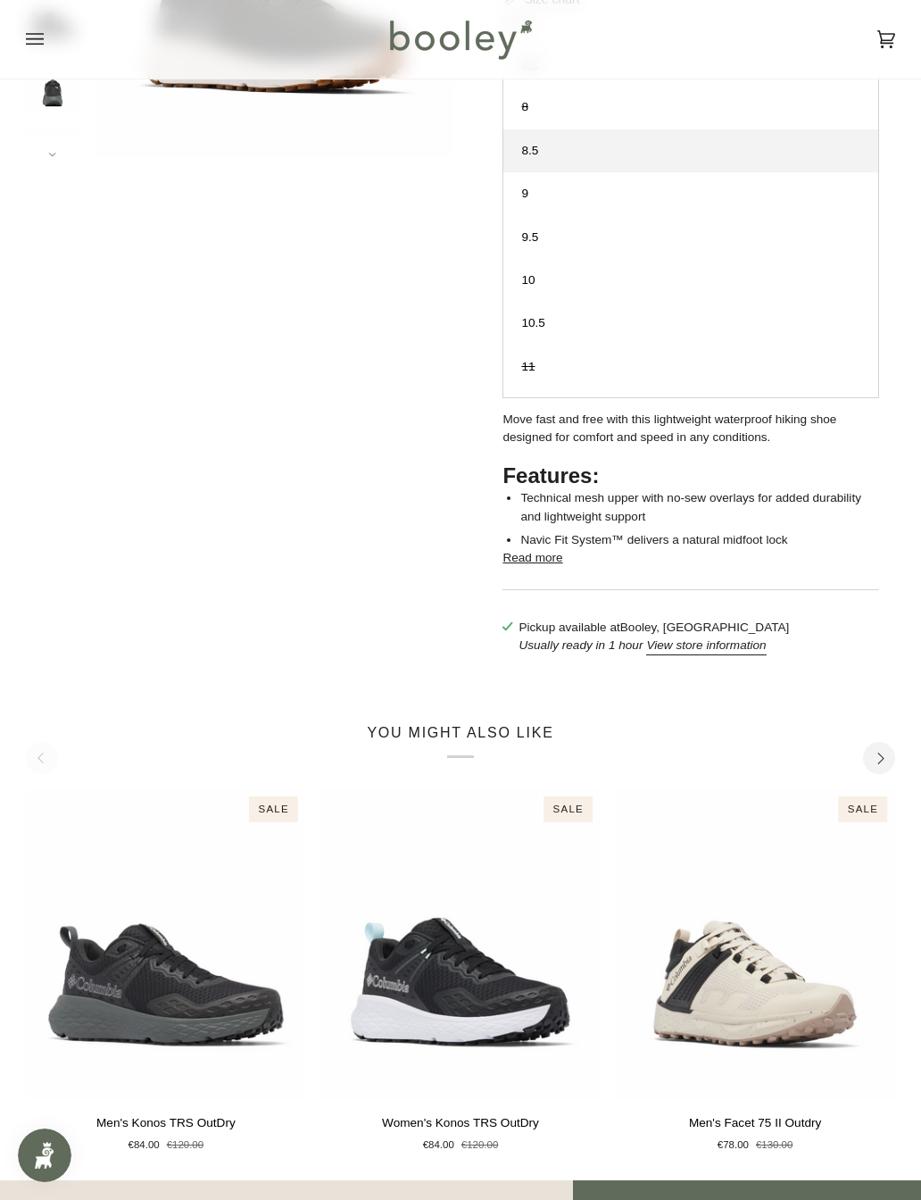
click at [538, 567] on button "Read more" at bounding box center [533, 558] width 60 height 18
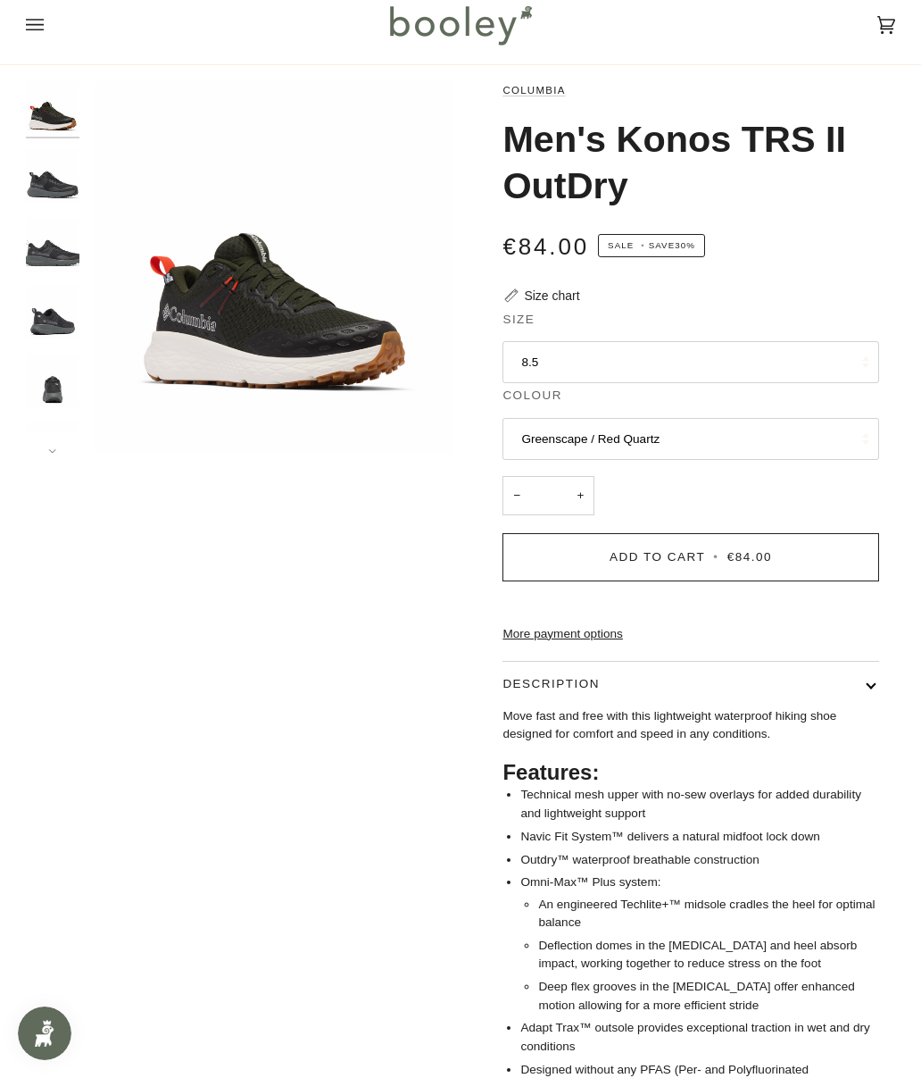
scroll to position [0, 0]
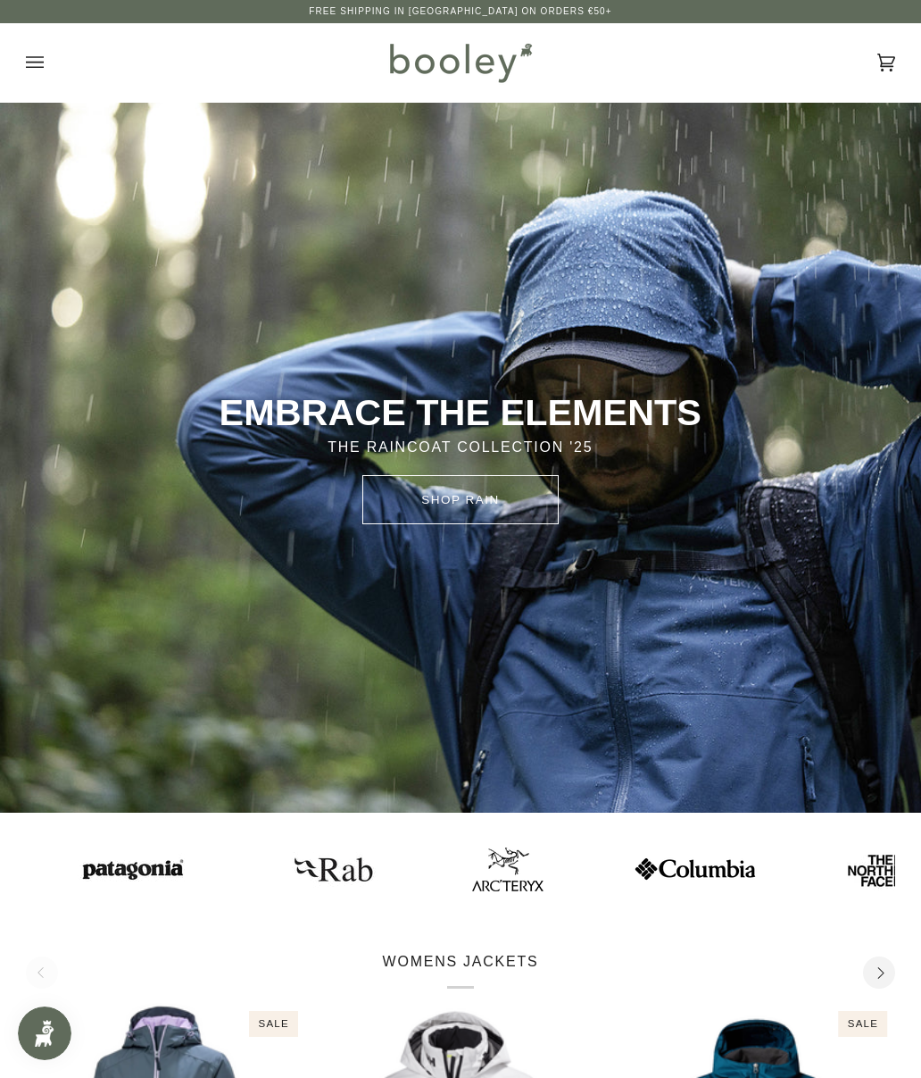
click at [21, 71] on div "Cart €0.00 (0) Men Footwear Boots Shoes Running Sandals & Slides Slippers Socks" at bounding box center [460, 62] width 921 height 79
click at [32, 65] on icon "Open menu" at bounding box center [35, 62] width 18 height 27
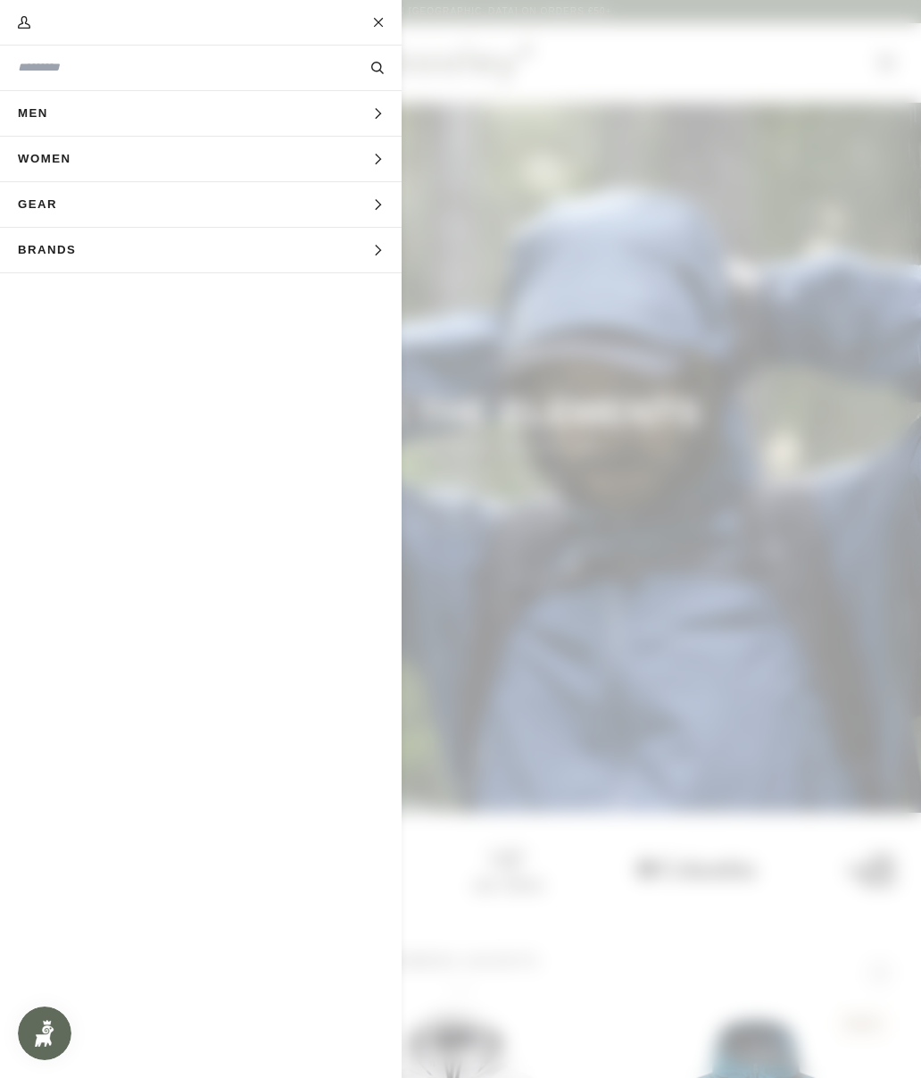
click at [40, 123] on span "Men" at bounding box center [39, 113] width 79 height 45
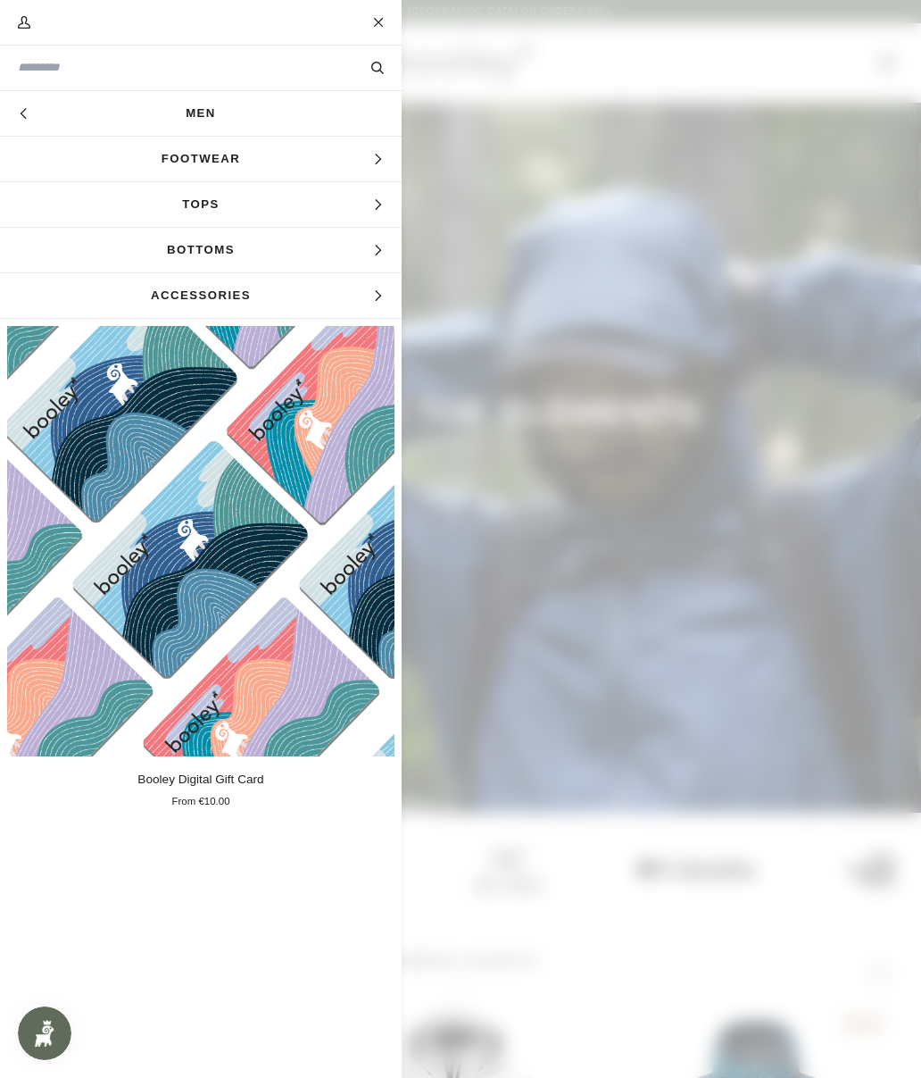
click at [164, 158] on span "Footwear" at bounding box center [201, 159] width 402 height 45
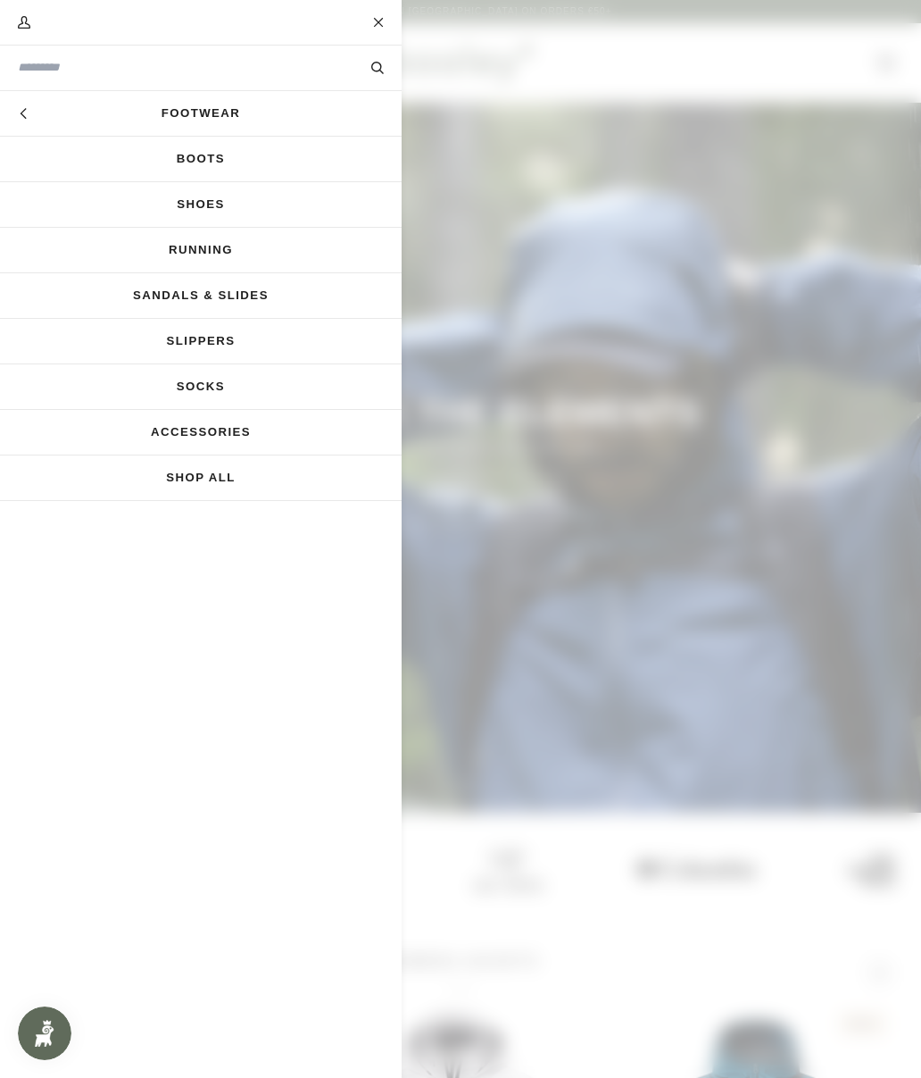
click at [168, 258] on link "Running" at bounding box center [201, 250] width 402 height 45
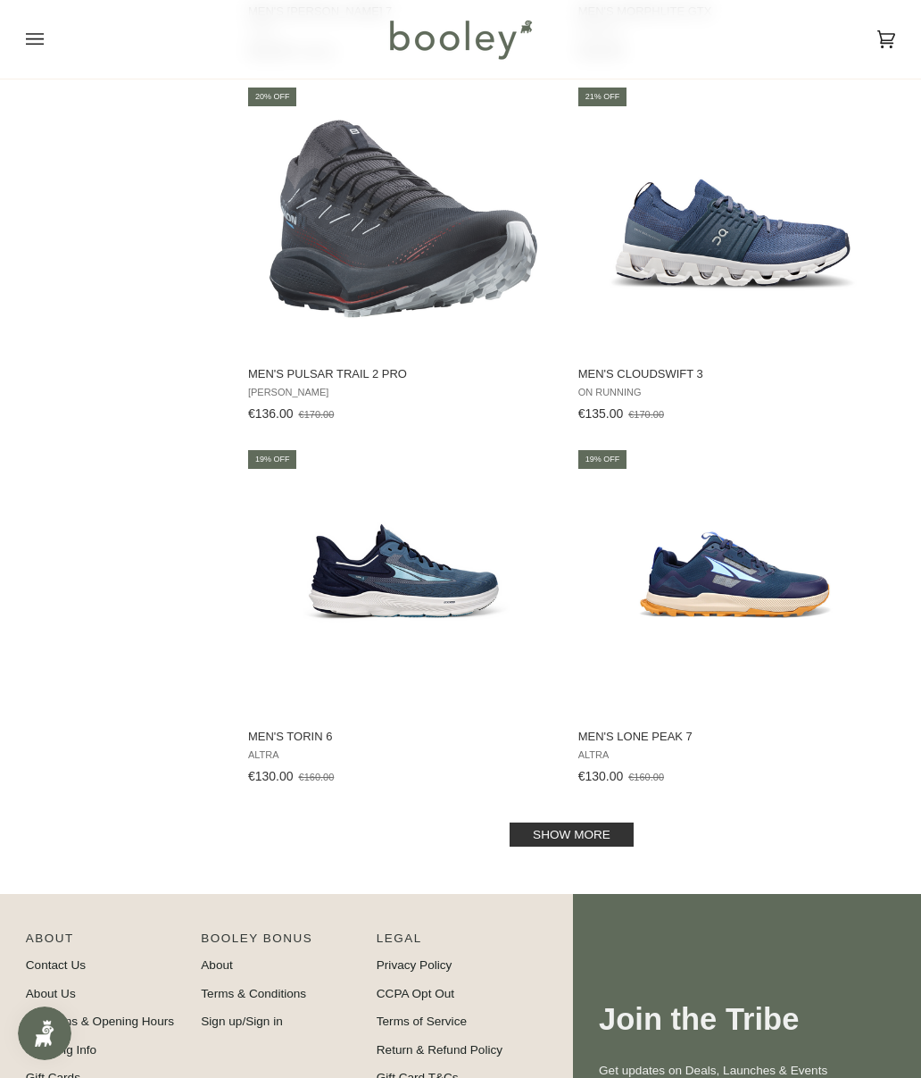
scroll to position [3187, 0]
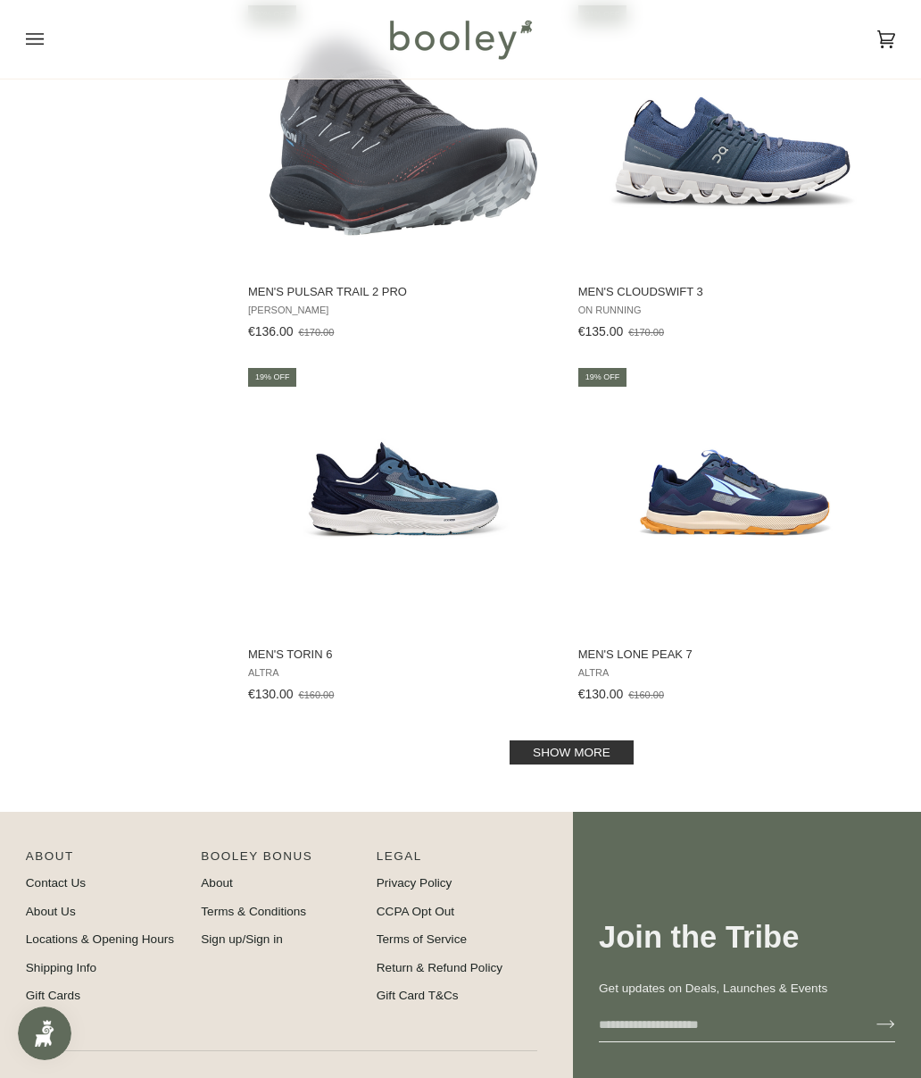
click at [602, 764] on link "Show more" at bounding box center [572, 752] width 124 height 24
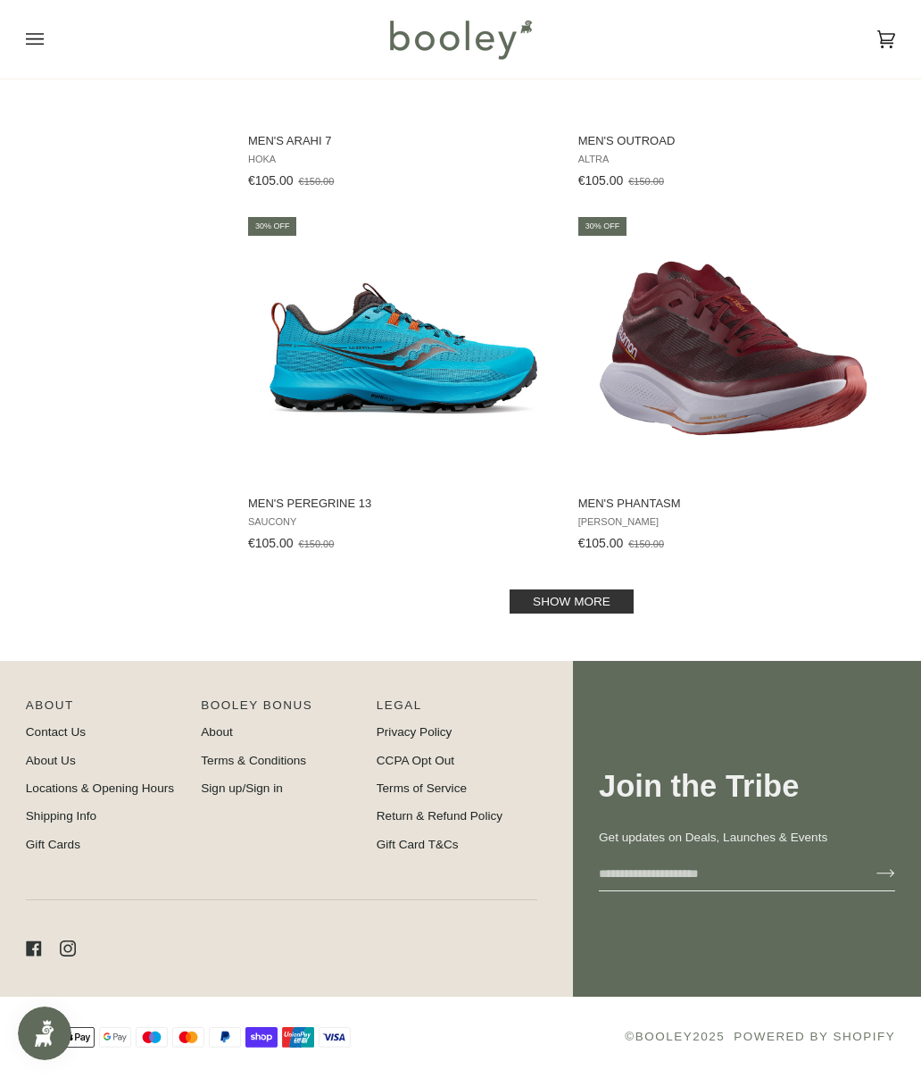
click at [611, 602] on link "Show more" at bounding box center [572, 601] width 124 height 24
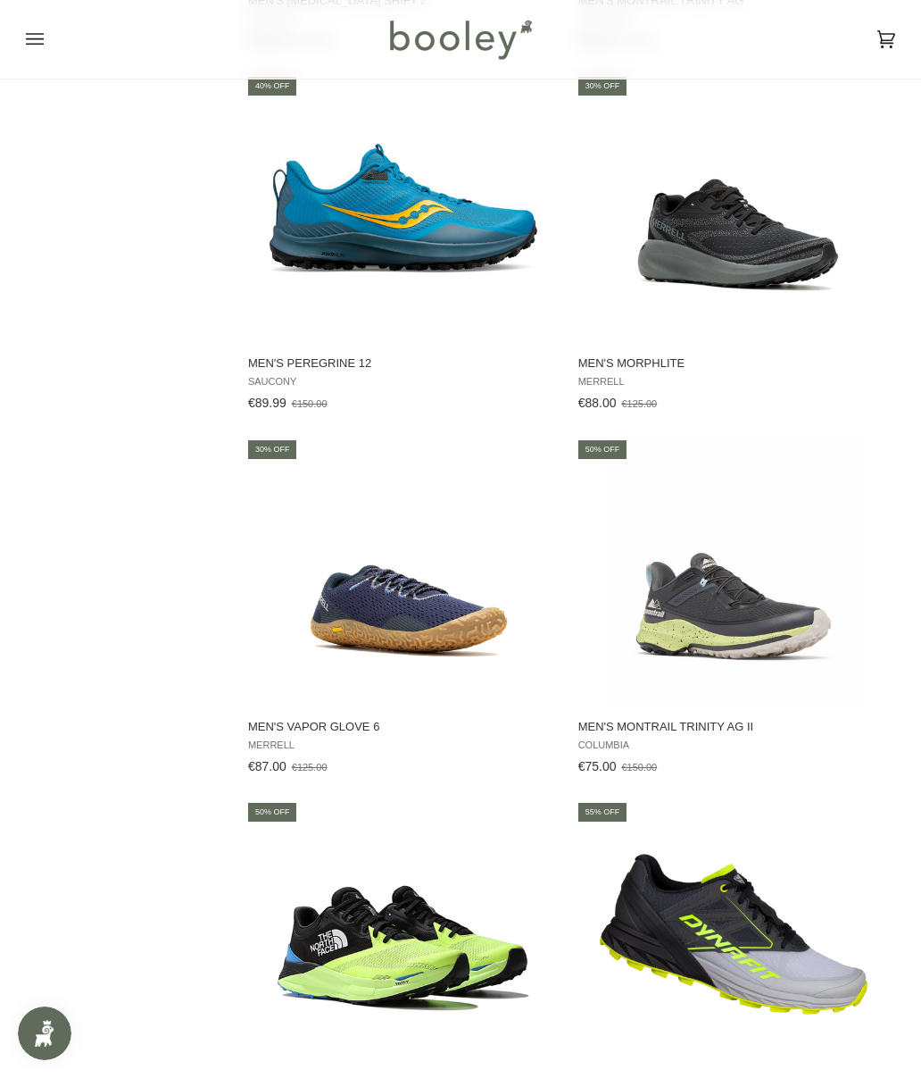
scroll to position [7829, 0]
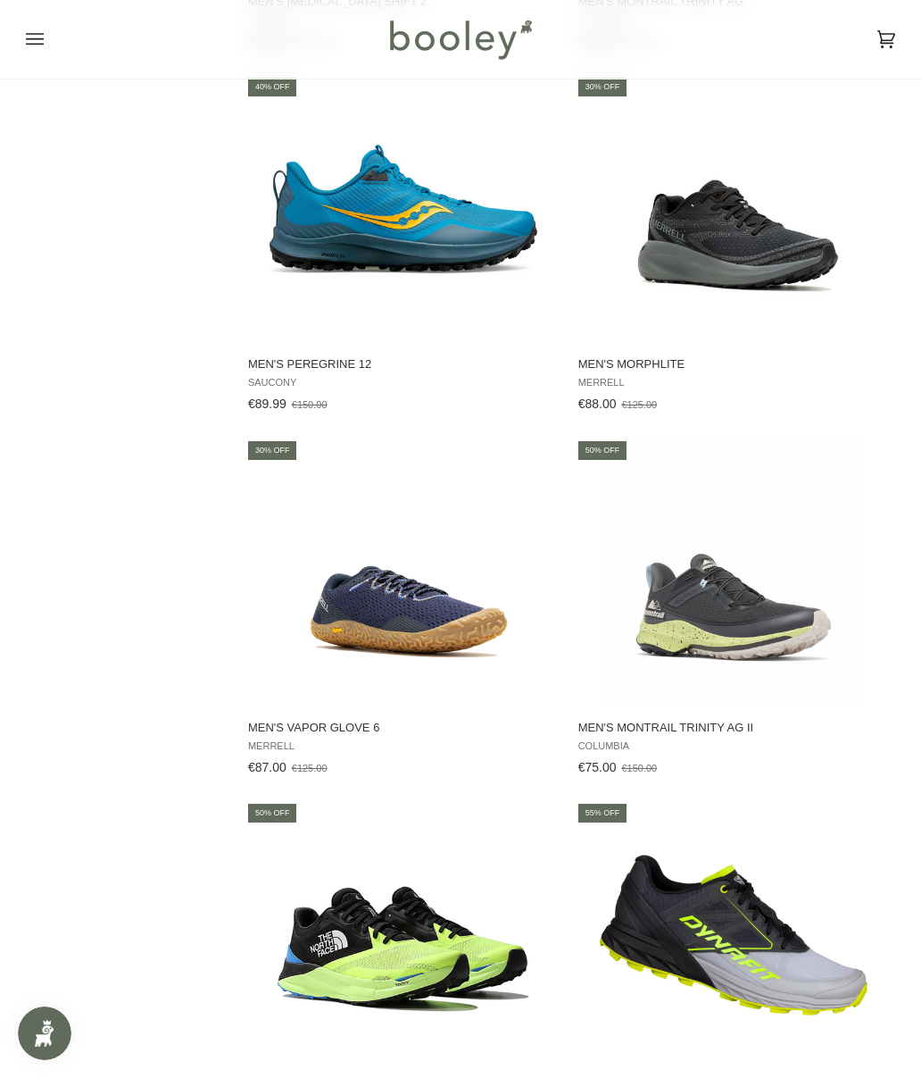
scroll to position [6948, 0]
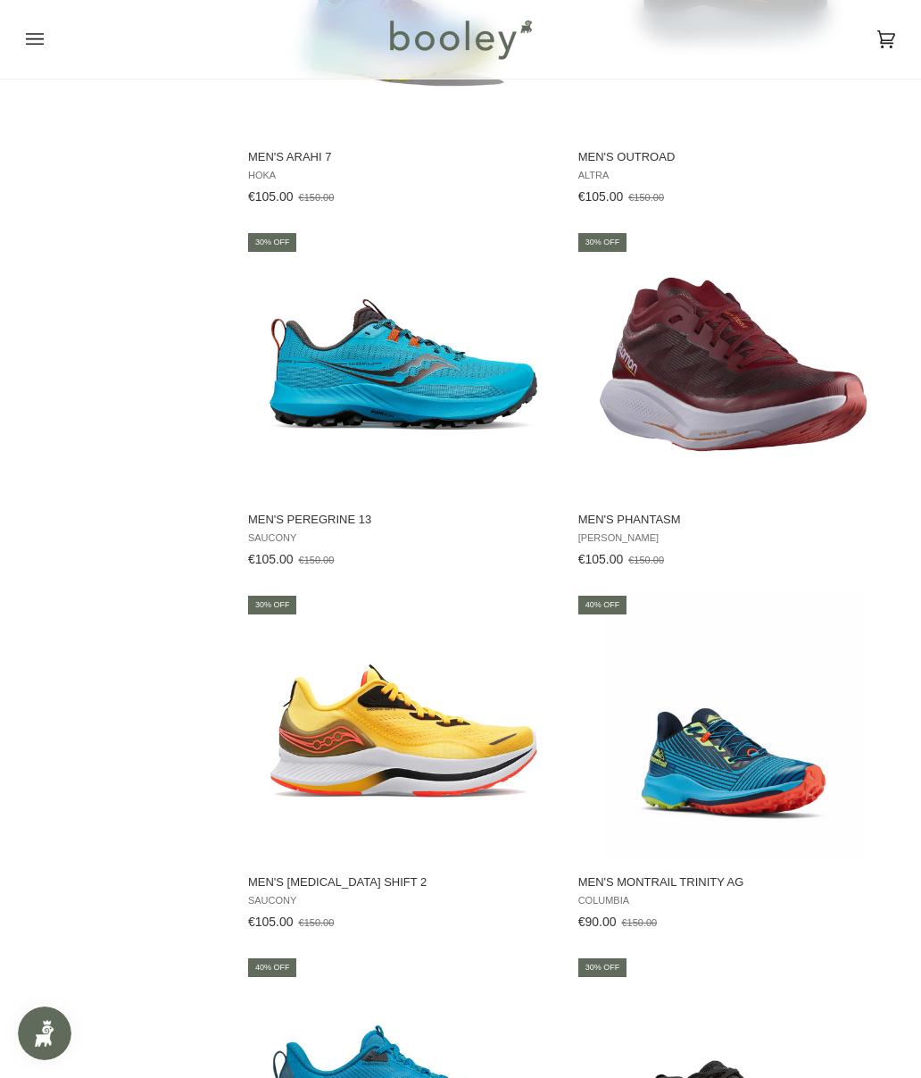
scroll to position [3187, 0]
